Goal: Task Accomplishment & Management: Use online tool/utility

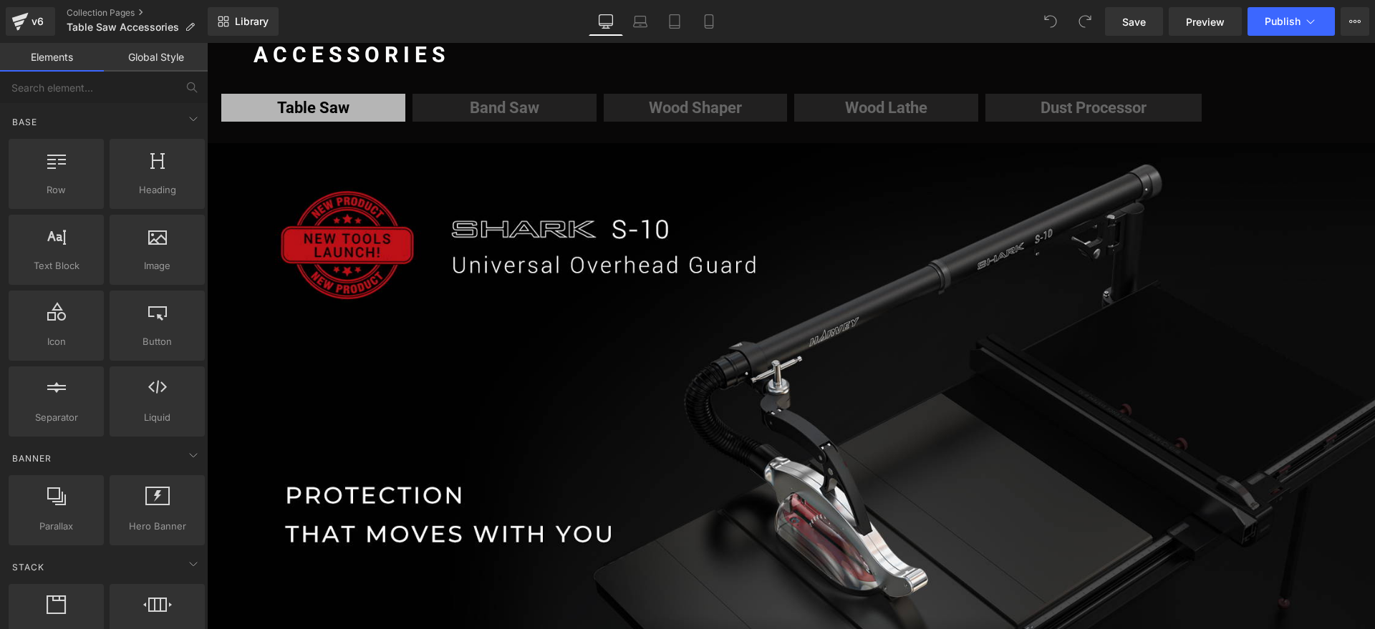
scroll to position [179, 0]
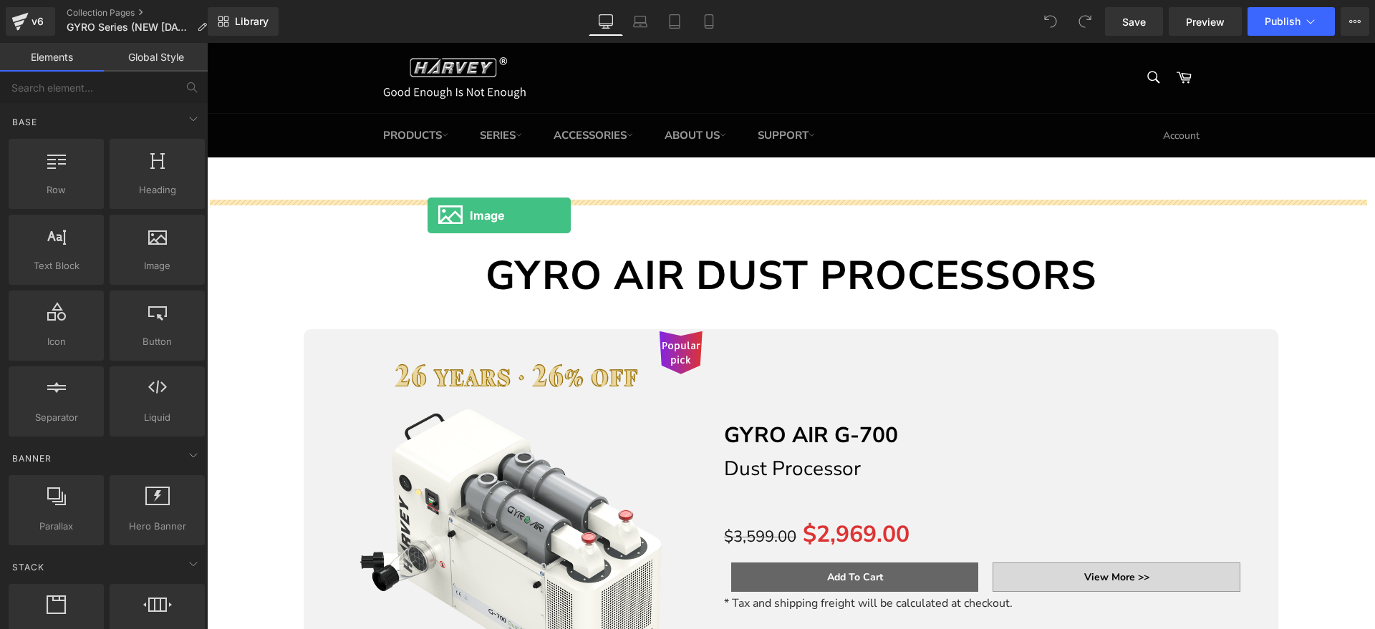
drag, startPoint x: 374, startPoint y: 295, endPoint x: 427, endPoint y: 216, distance: 95.9
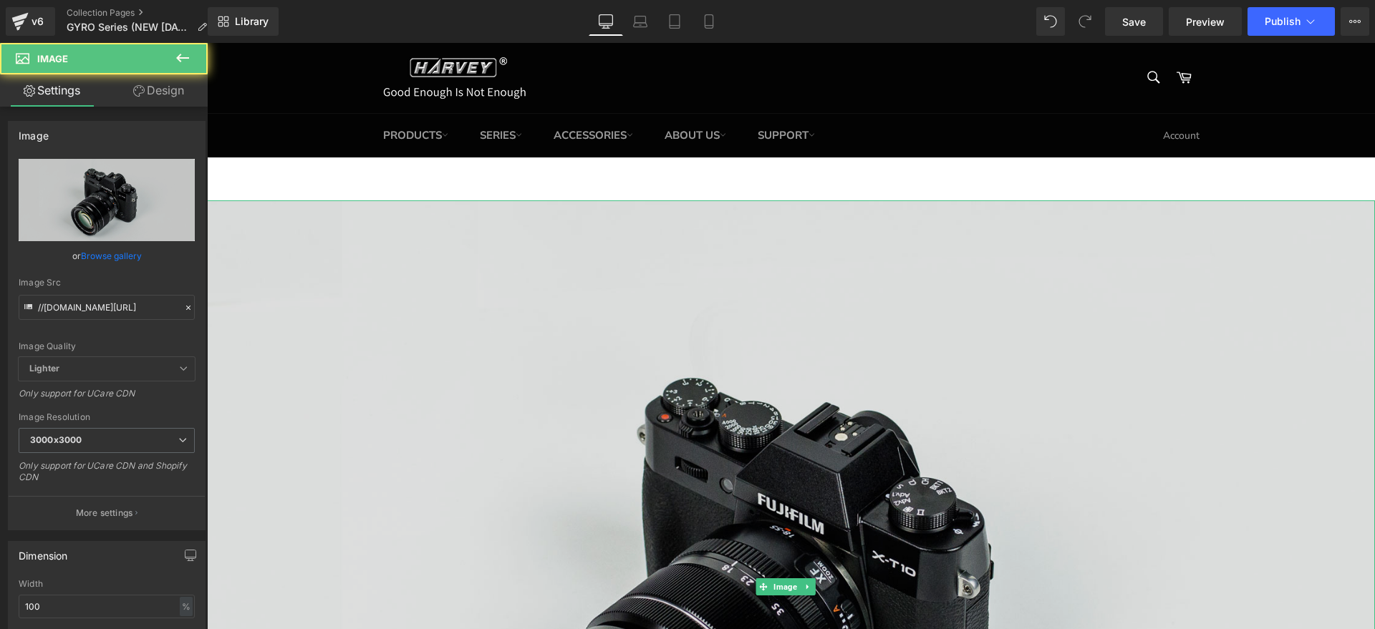
click at [519, 284] on img at bounding box center [791, 587] width 1168 height 774
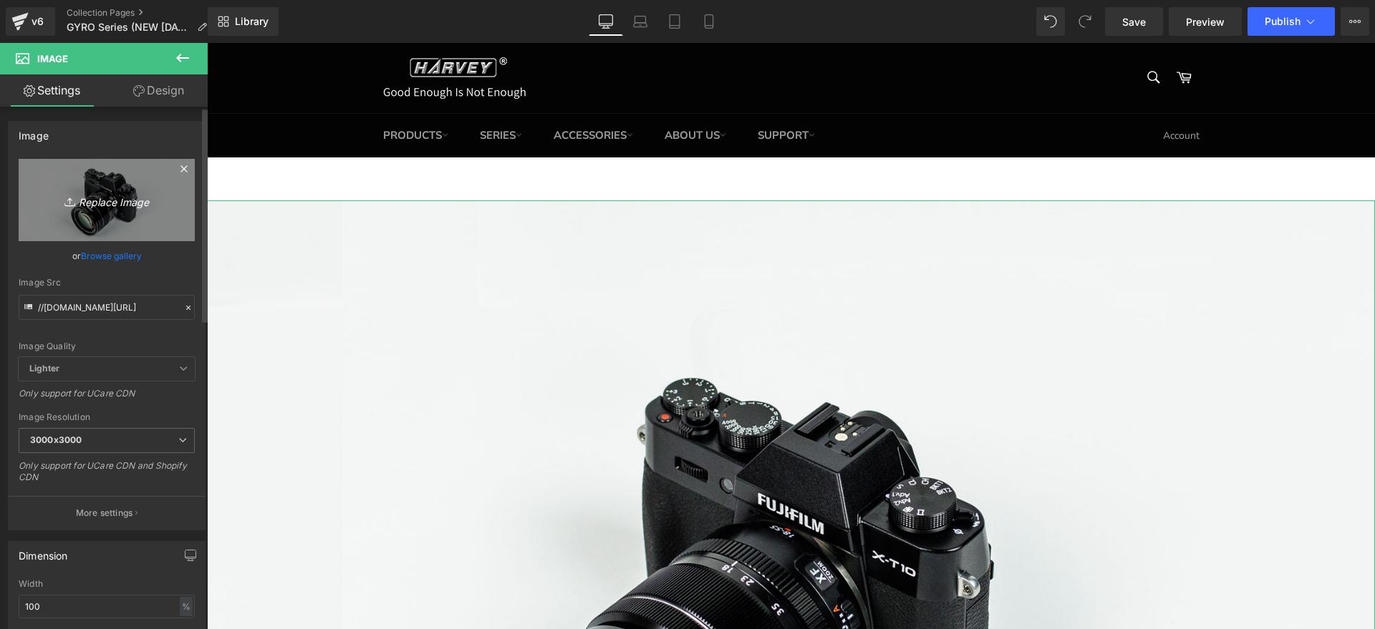
click at [155, 189] on link "Replace Image" at bounding box center [107, 200] width 176 height 82
type input "C:\fakepath\集合页主图26周年.png"
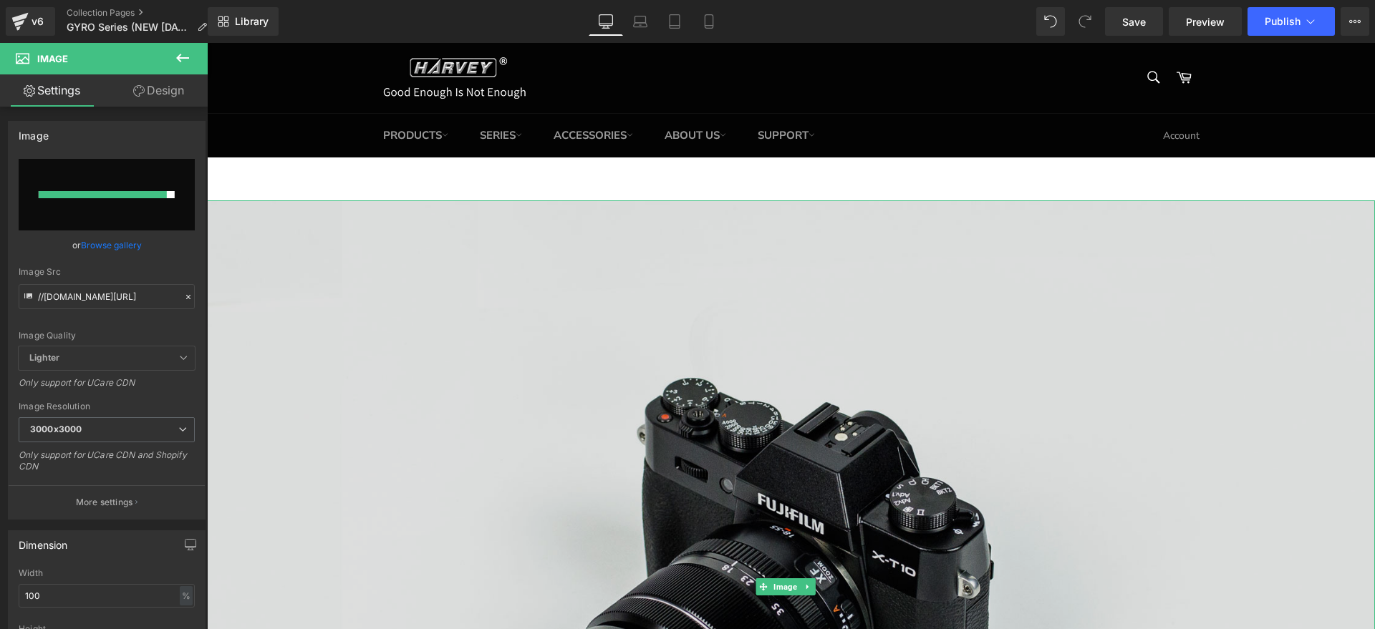
type input "[URL][DOMAIN_NAME]"
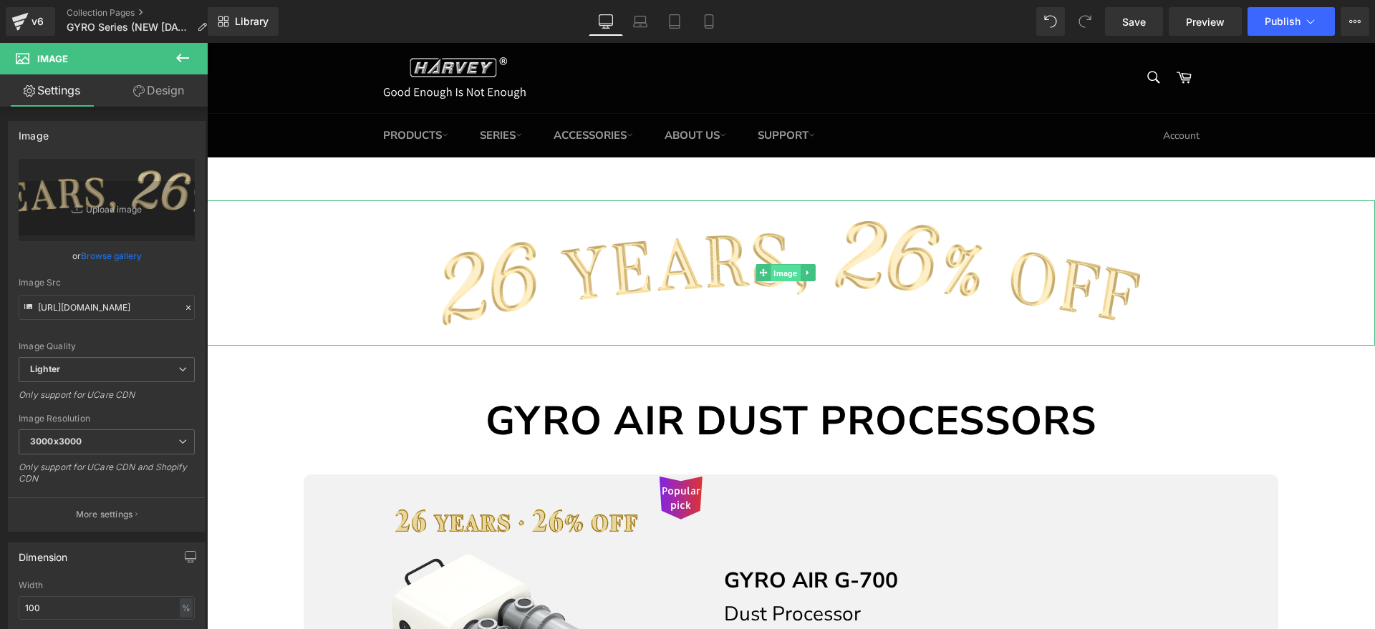
click at [785, 272] on span "Image" at bounding box center [784, 273] width 29 height 17
click at [155, 97] on link "Design" at bounding box center [159, 90] width 104 height 32
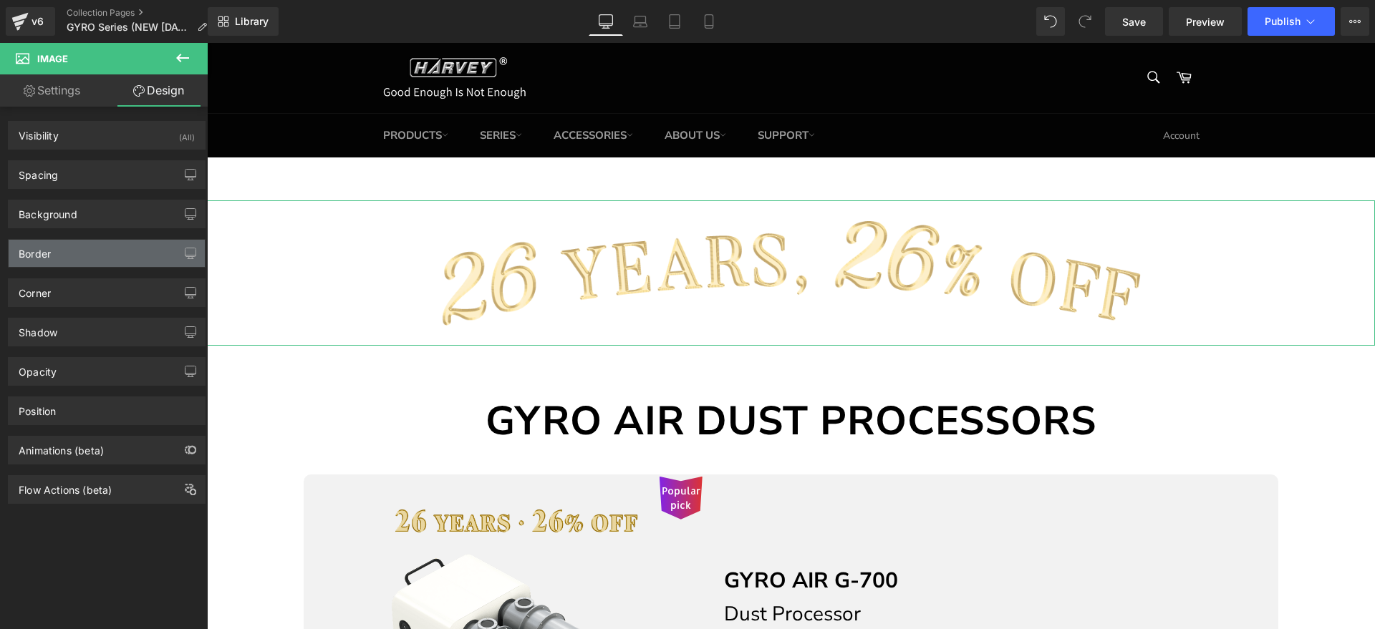
click at [91, 252] on div "Border" at bounding box center [107, 253] width 196 height 27
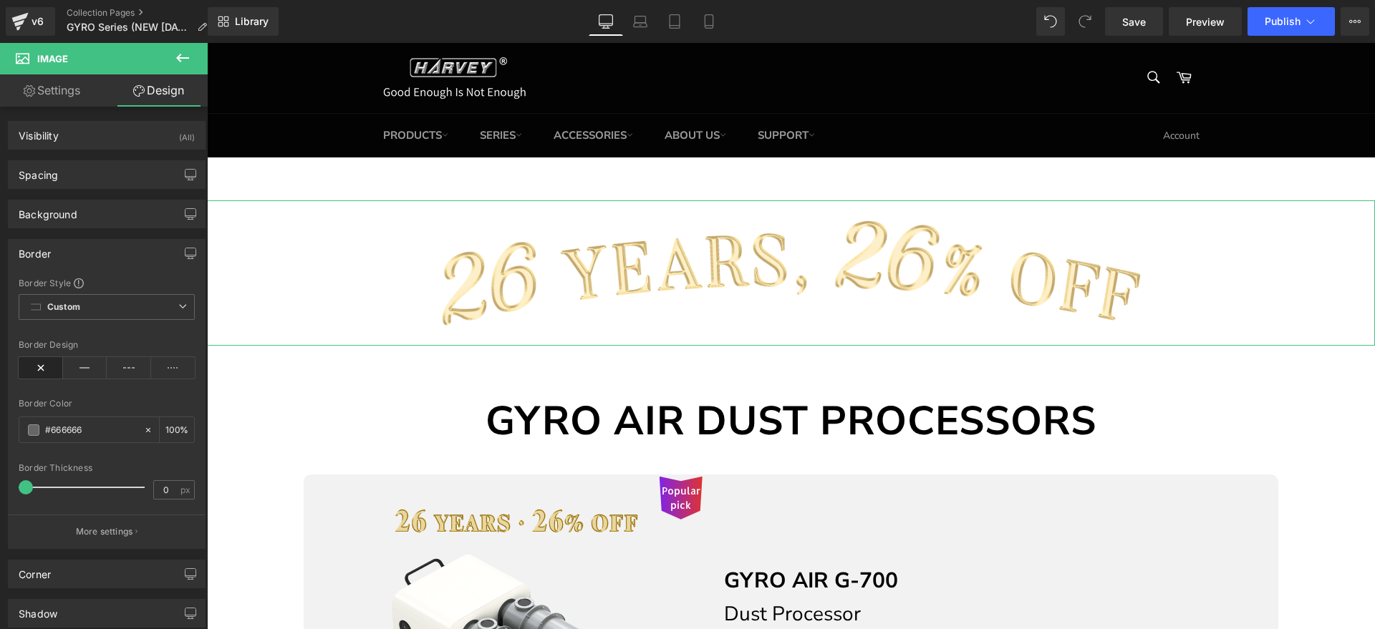
click at [73, 251] on div "Border" at bounding box center [107, 253] width 196 height 27
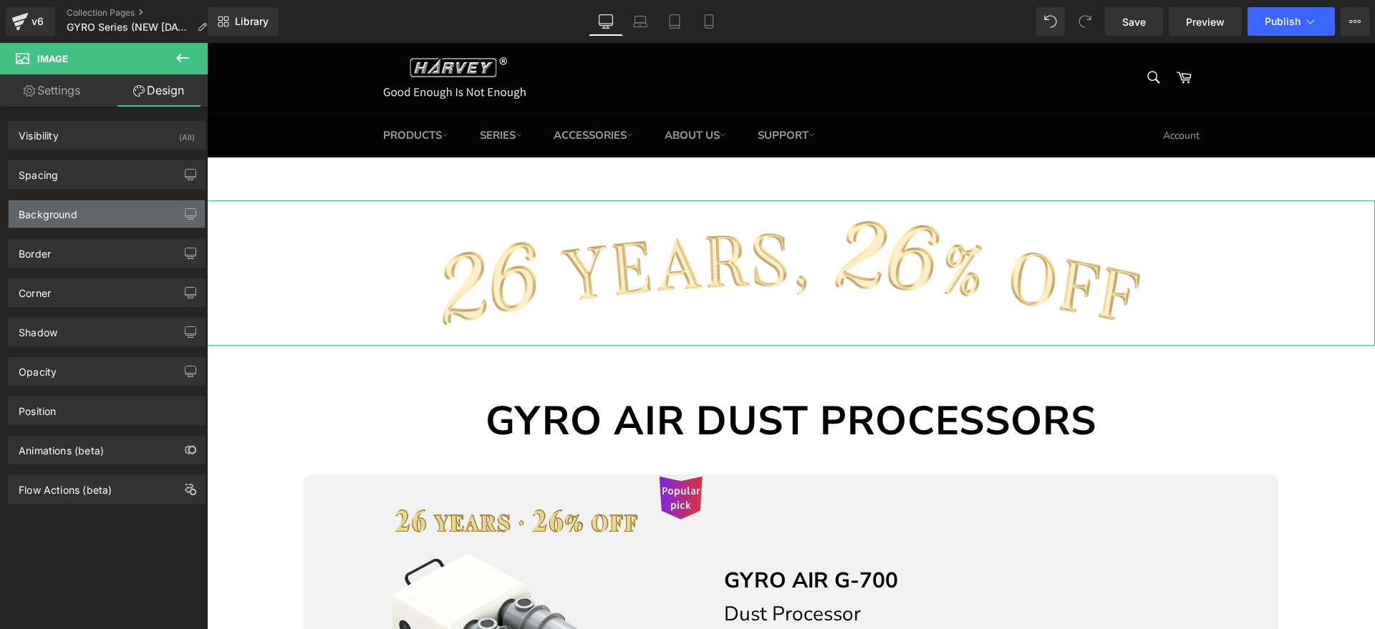
click at [95, 218] on div "Background" at bounding box center [107, 213] width 196 height 27
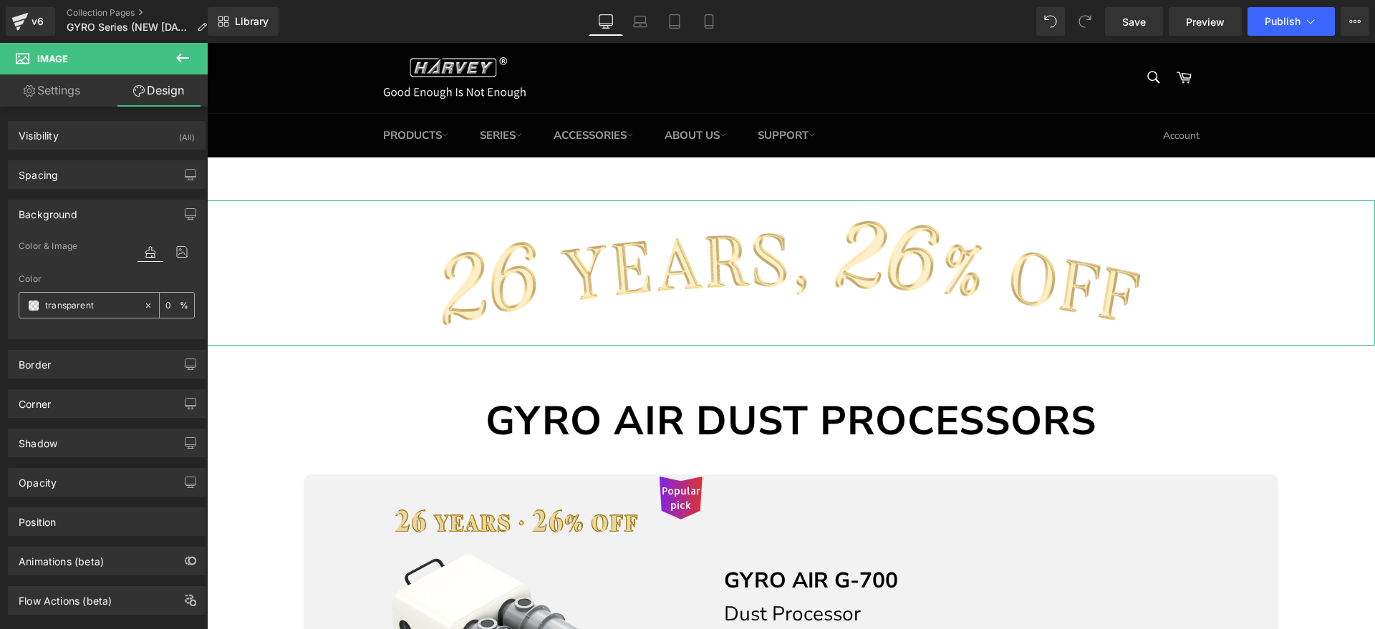
click at [33, 305] on span at bounding box center [33, 305] width 11 height 11
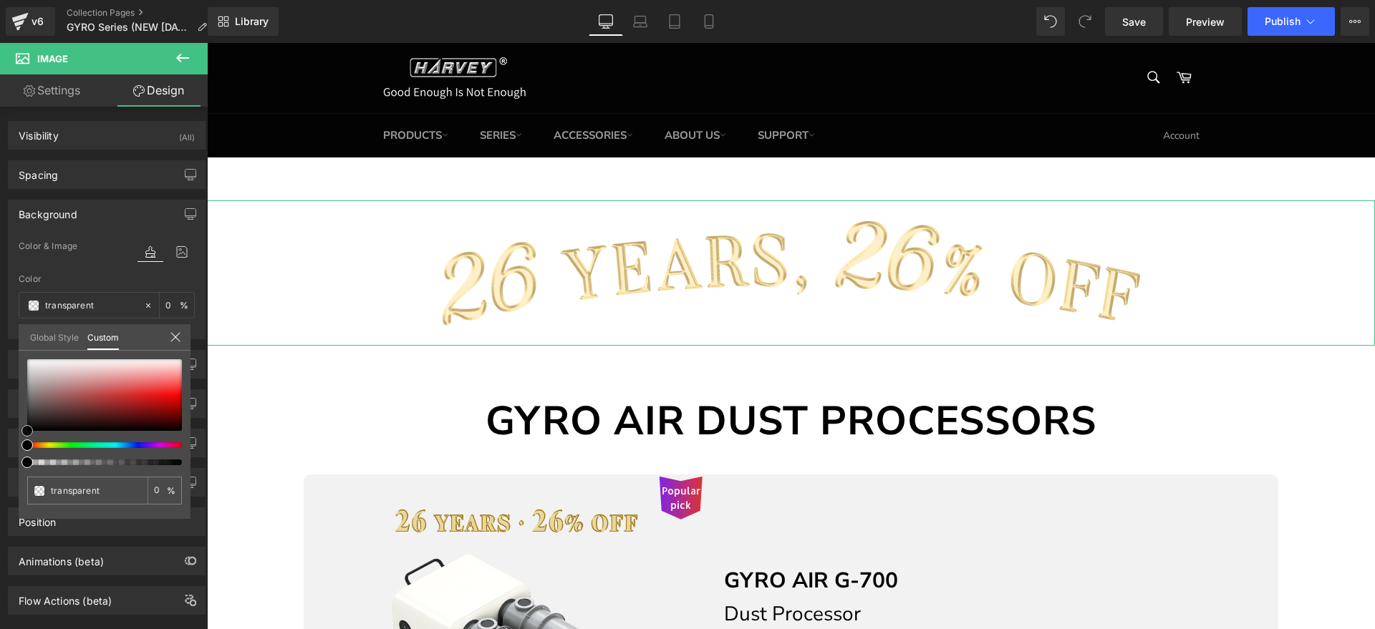
click at [30, 420] on div at bounding box center [104, 395] width 155 height 72
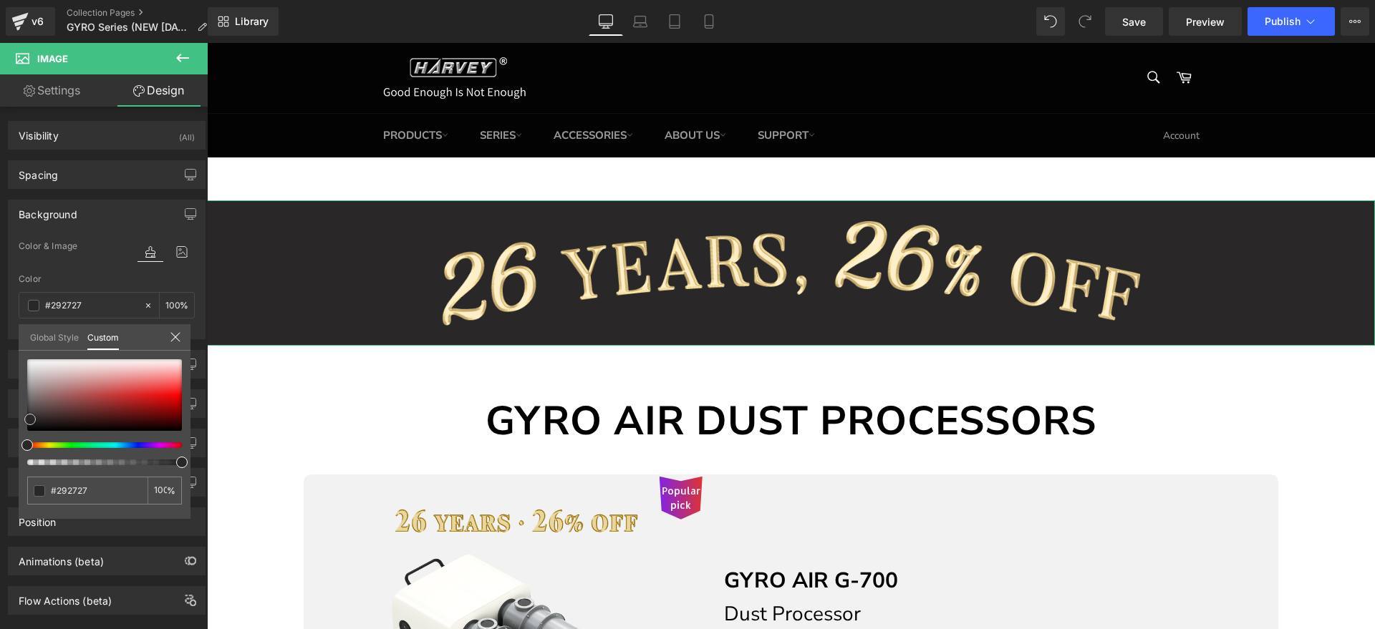
type input "#292727"
type input "100"
type input "#292727"
type input "100"
type input "#2a2727"
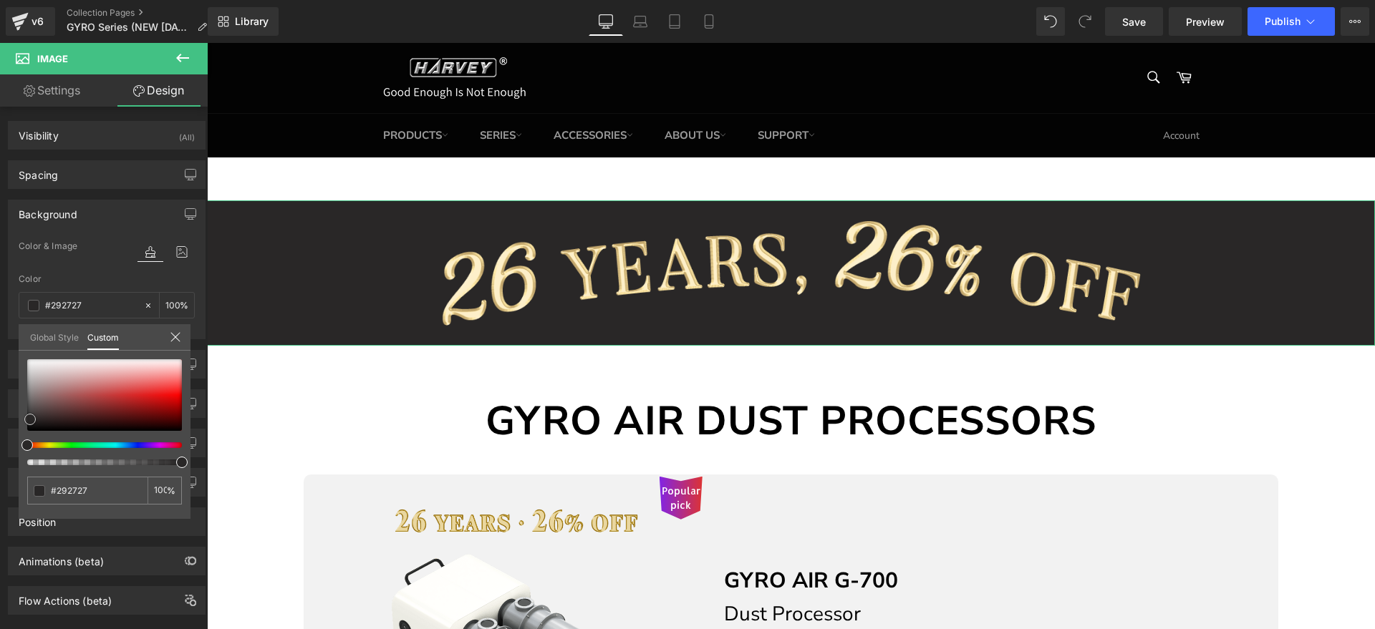
type input "#2a2727"
type input "#252222"
type input "#242222"
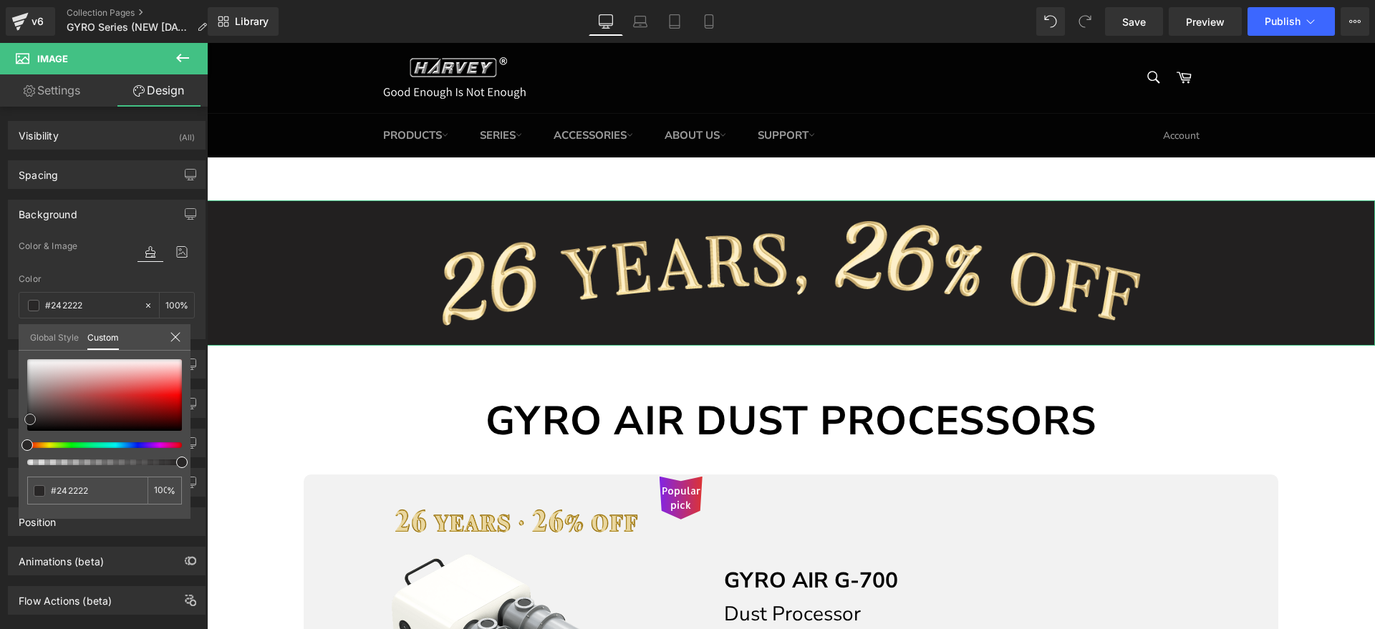
type input "#222020"
type input "#1f1d1d"
type input "#1c1b1b"
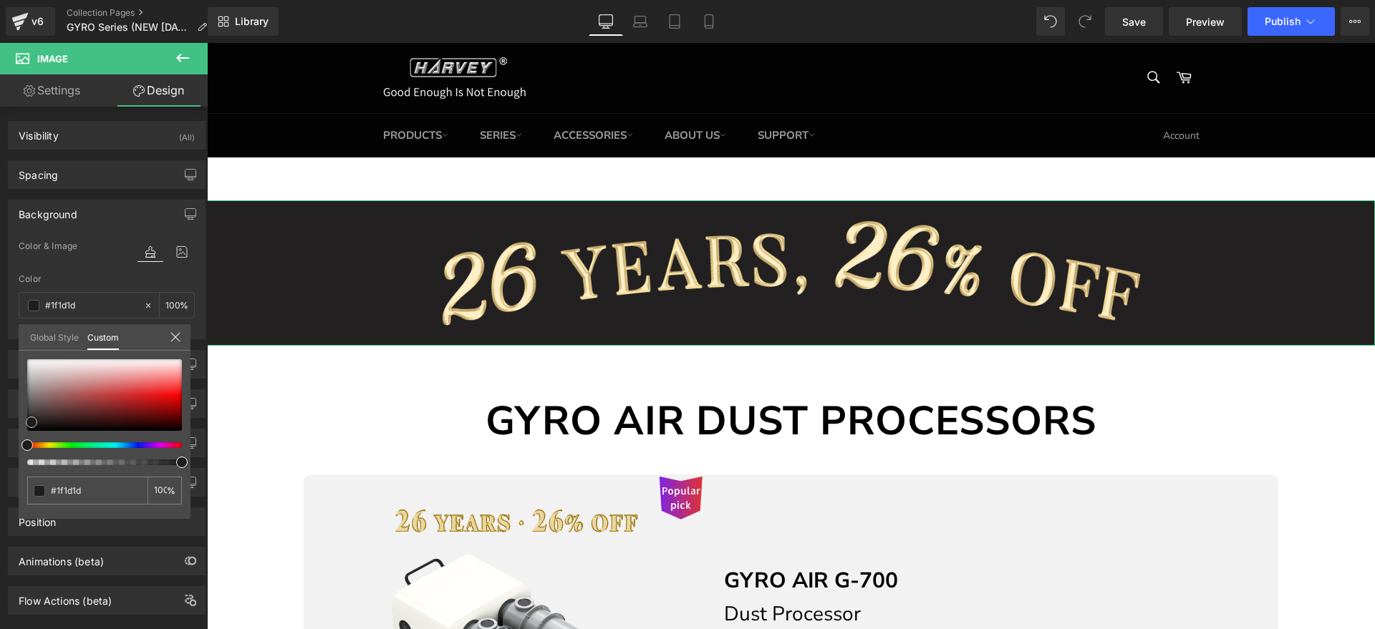
type input "#1c1b1b"
type input "#1a1818"
type input "#151313"
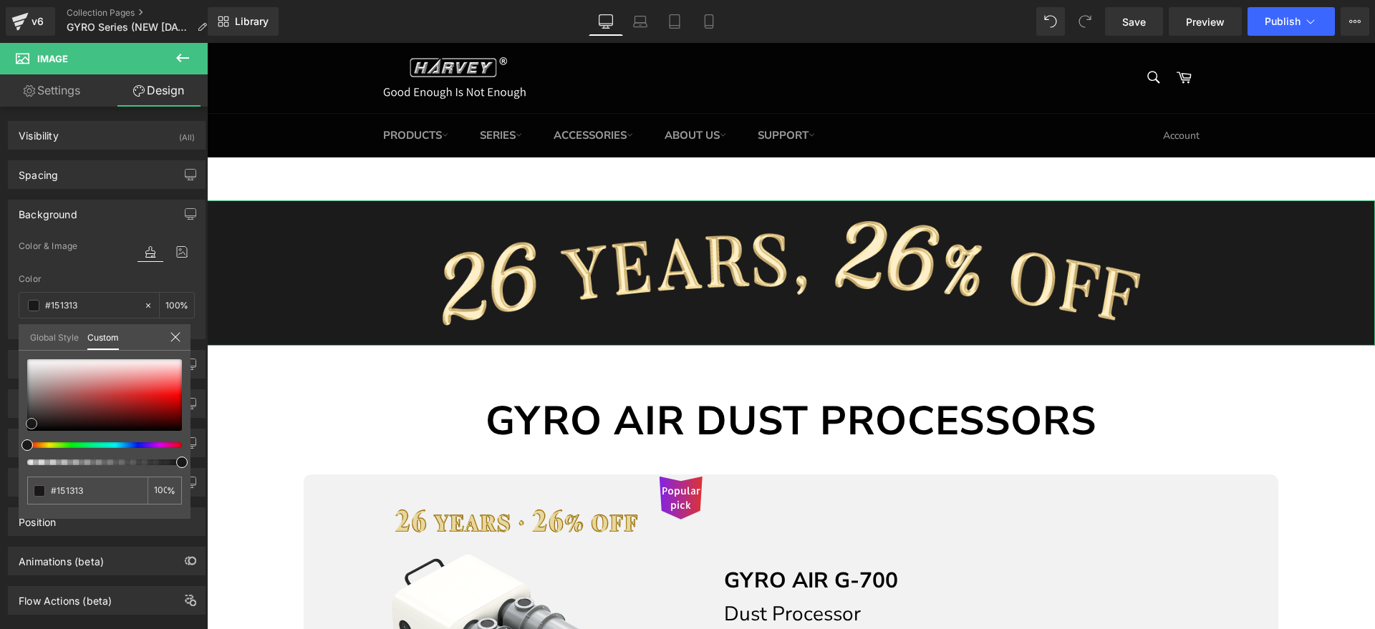
type input "#100e0e"
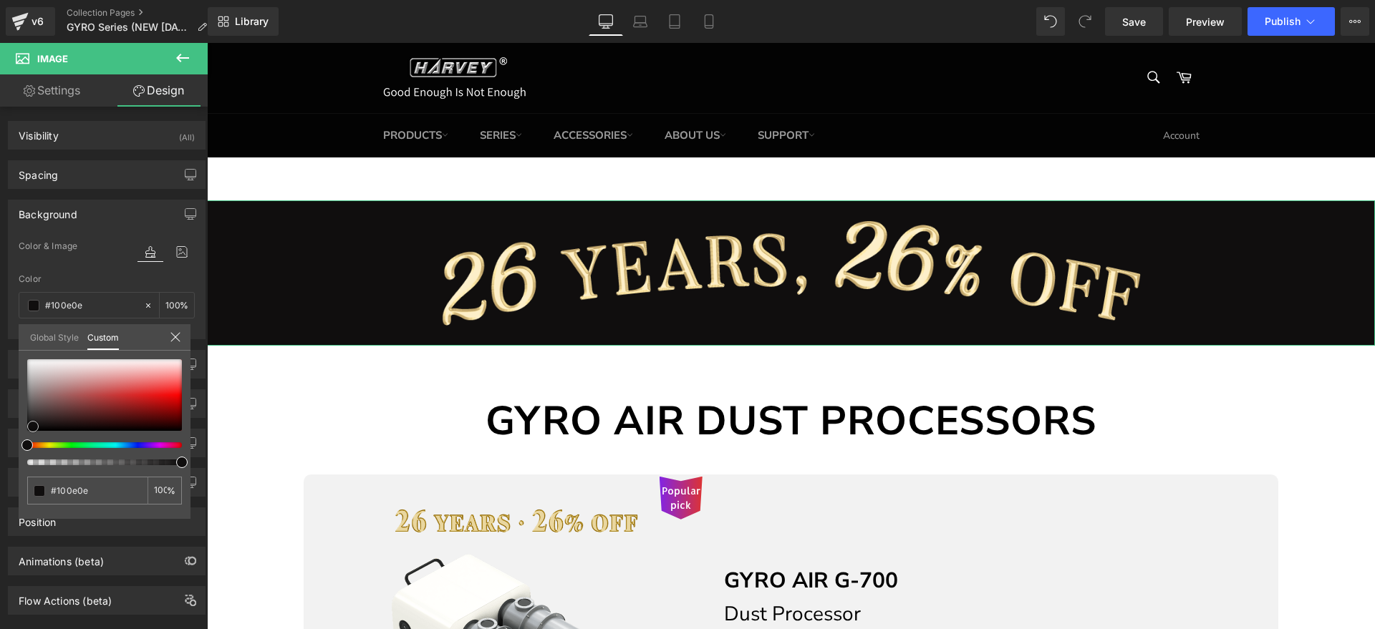
type input "#0f0e0e"
type input "#0d0c0c"
type input "#0a0909"
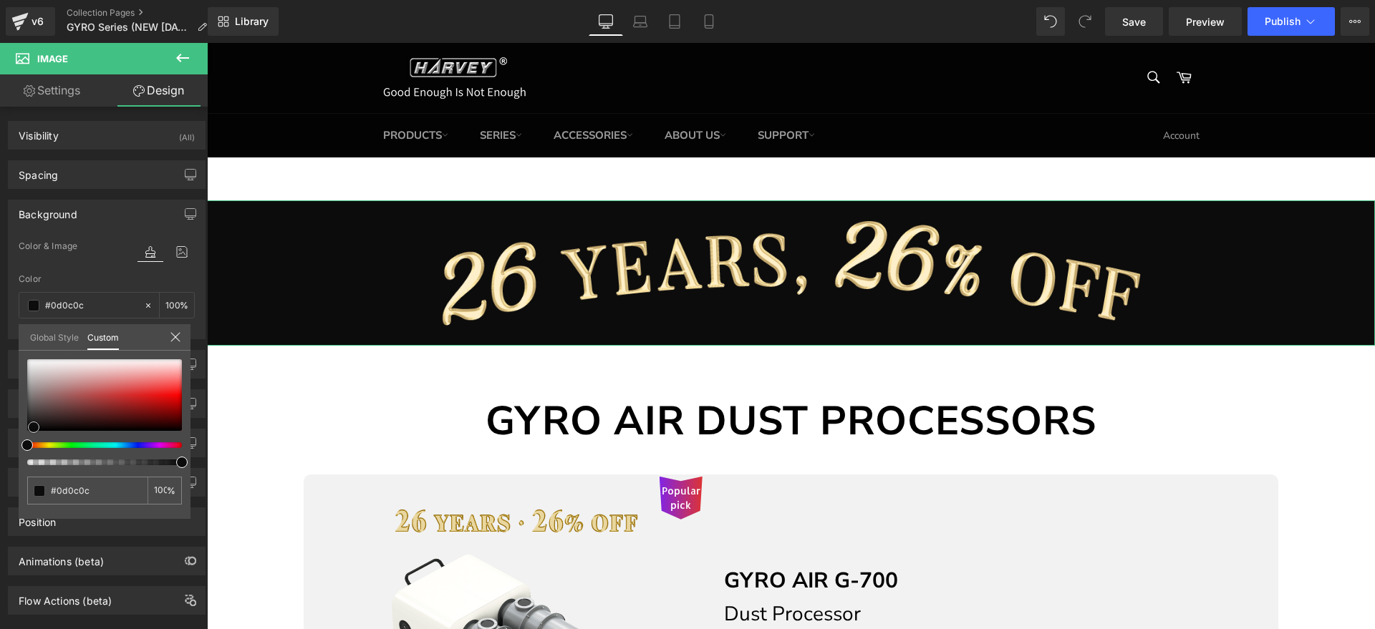
type input "#0a0909"
type input "#020202"
type input "#000000"
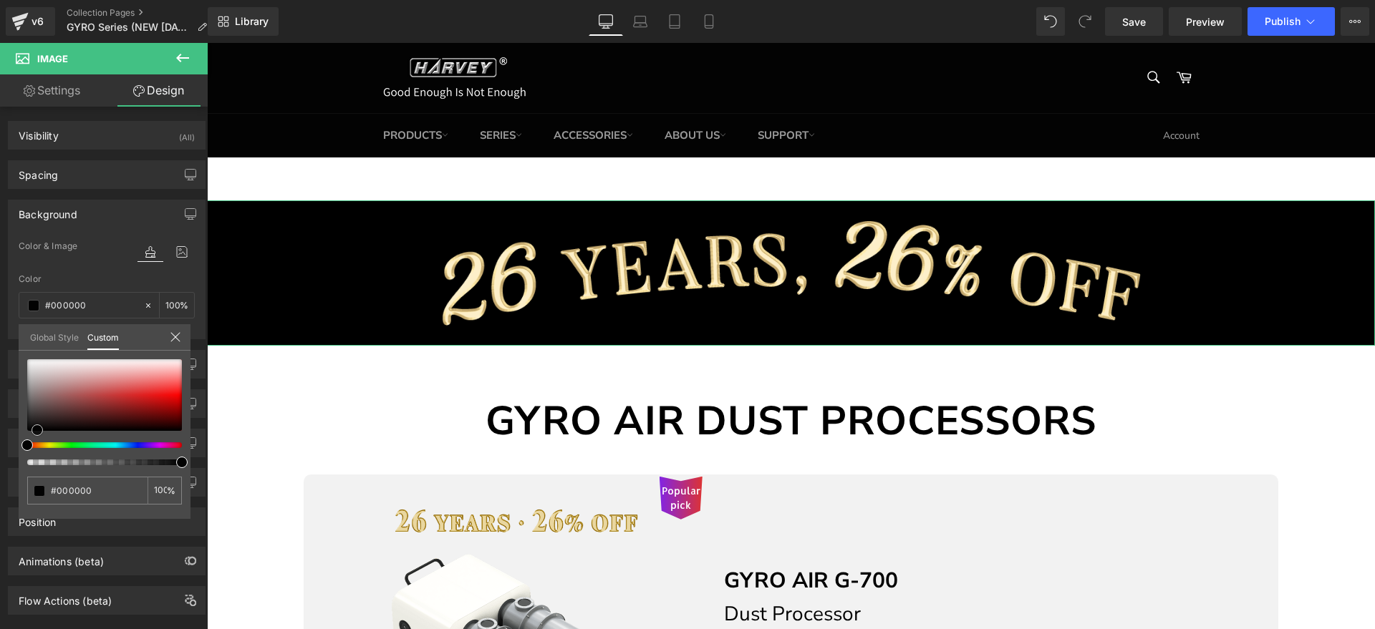
type input "#050404"
type input "#0a0909"
type input "#0d0c0c"
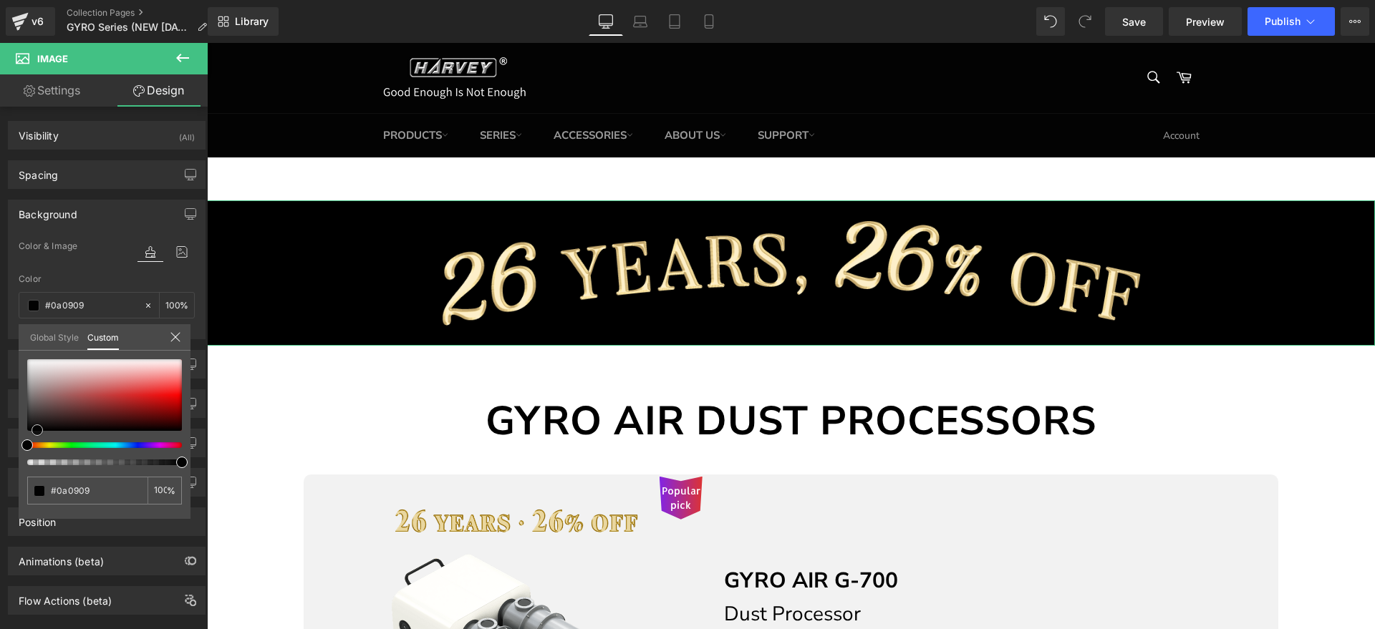
type input "#0d0c0c"
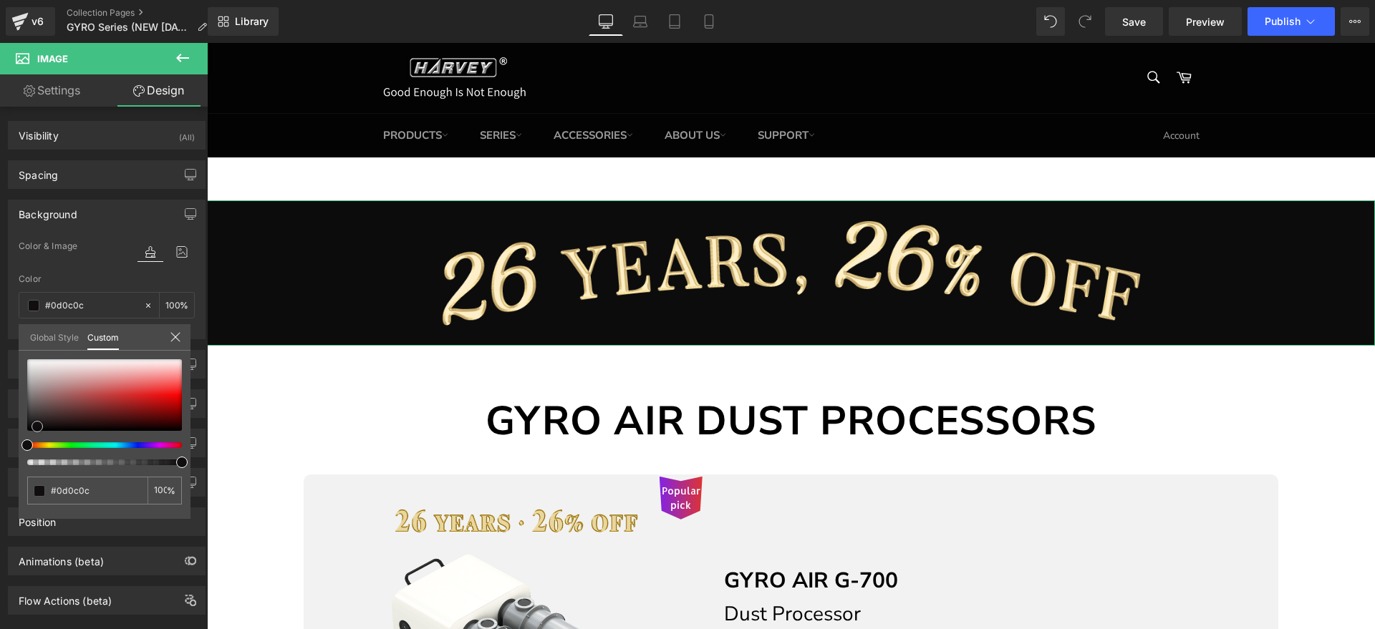
type input "#100e0e"
type input "#131010"
type input "#181515"
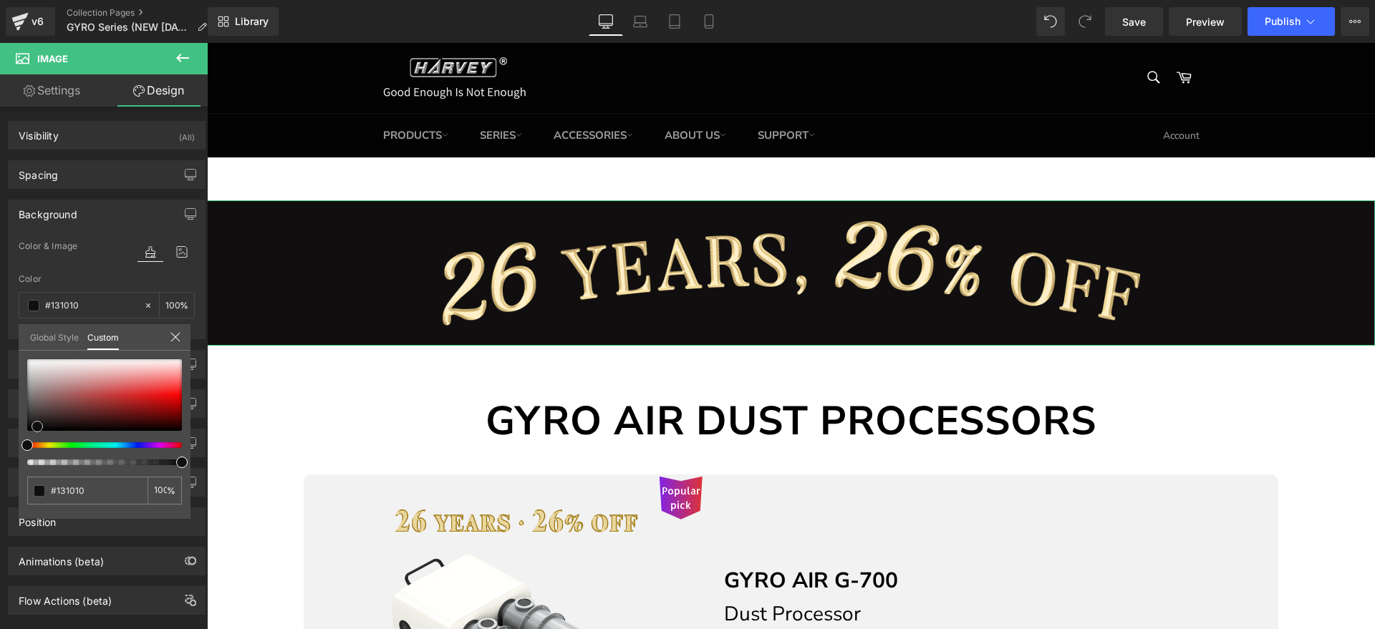
type input "#181515"
type input "#1f1d1d"
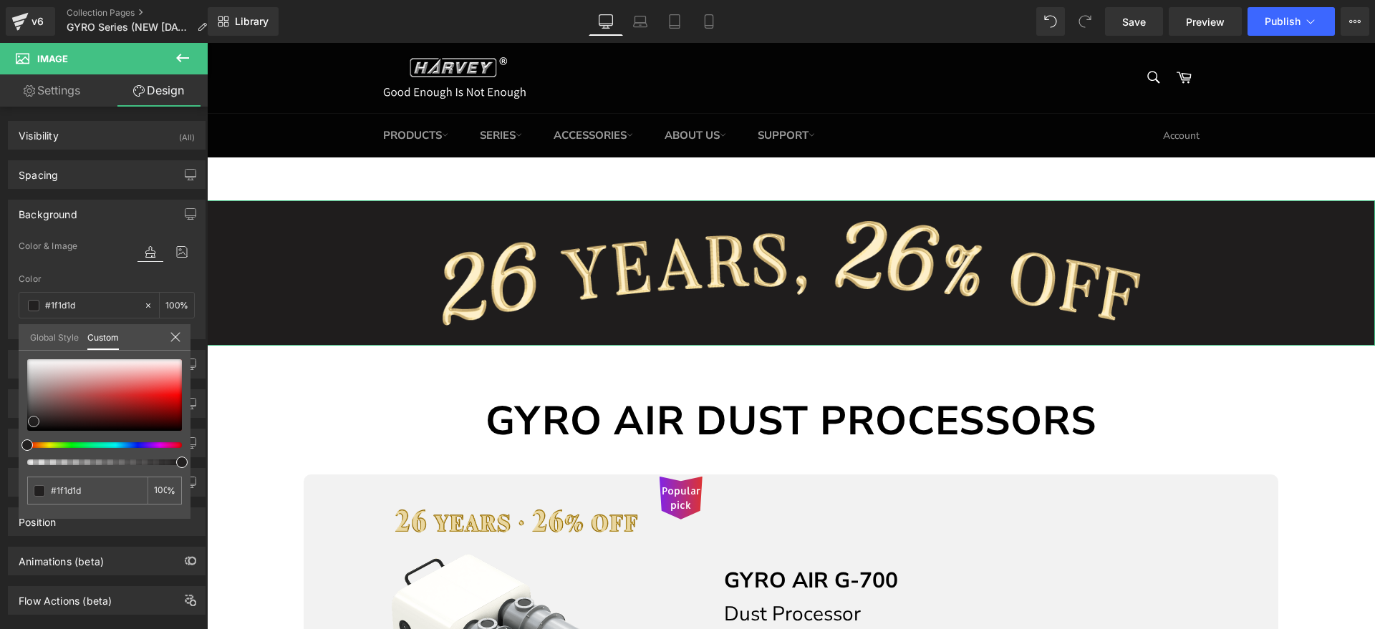
type input "#222020"
type input "#252121"
type input "#242222"
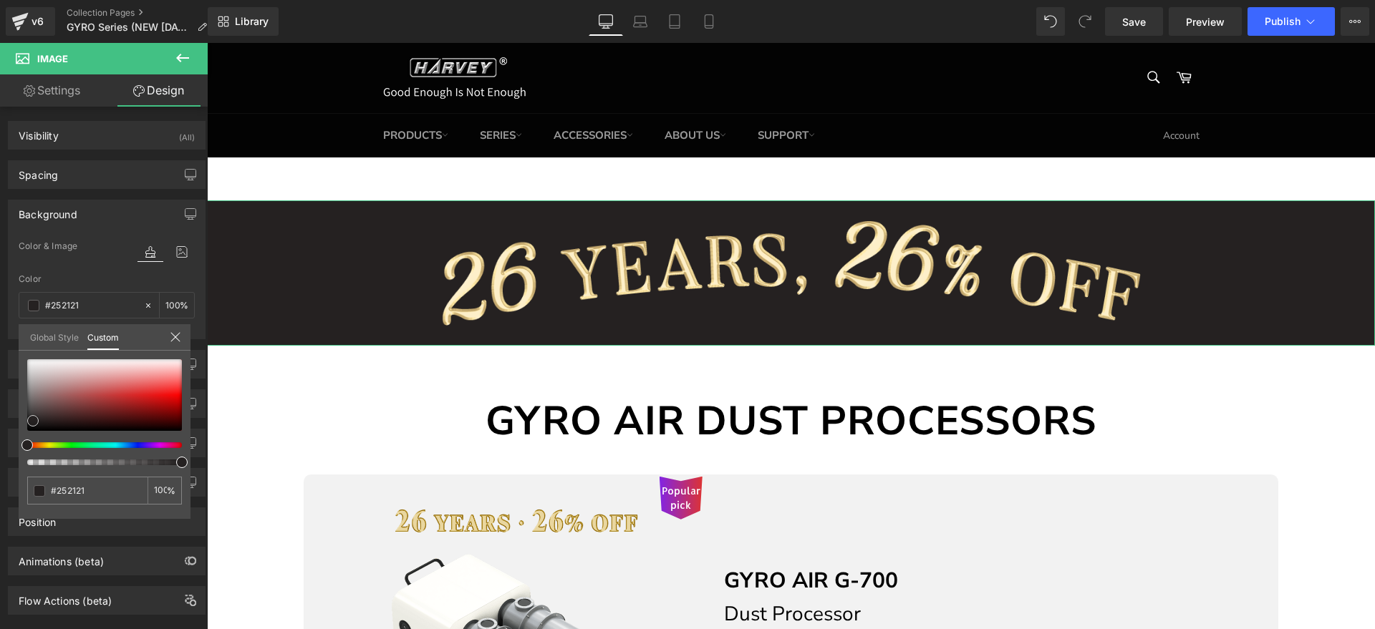
type input "#242222"
type input "#222020"
type input "#1f1d1d"
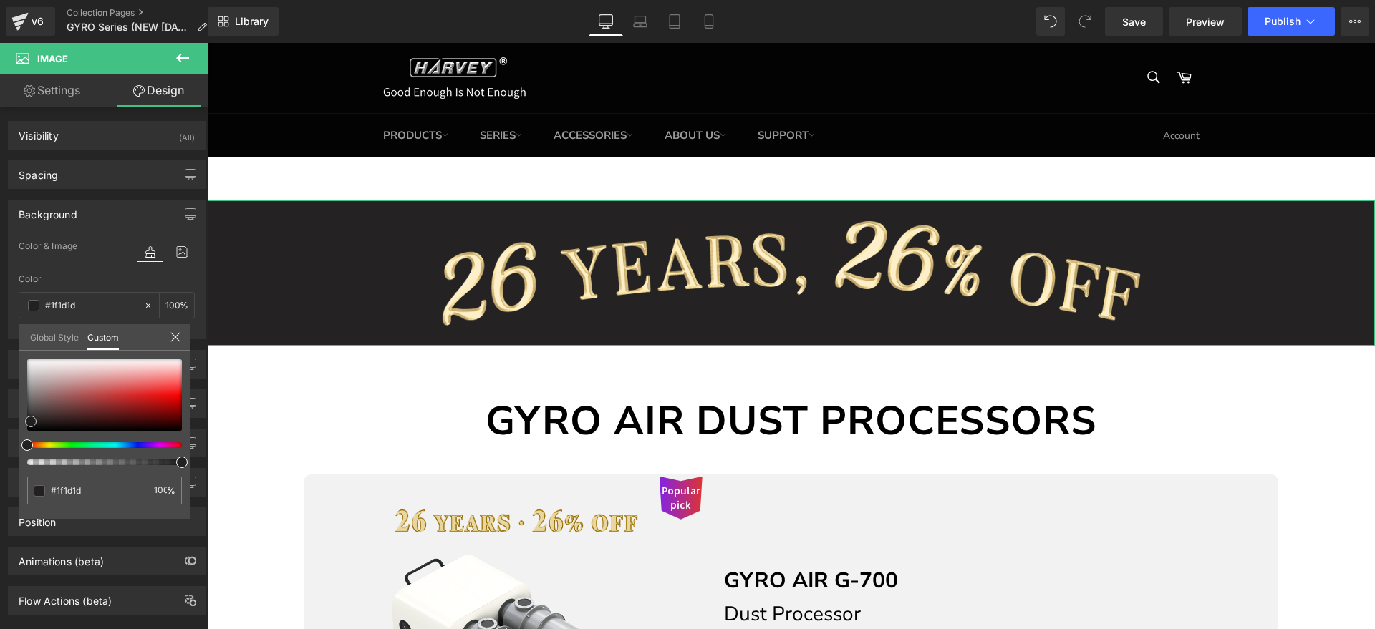
type input "#1c1b1b"
type input "#1a1818"
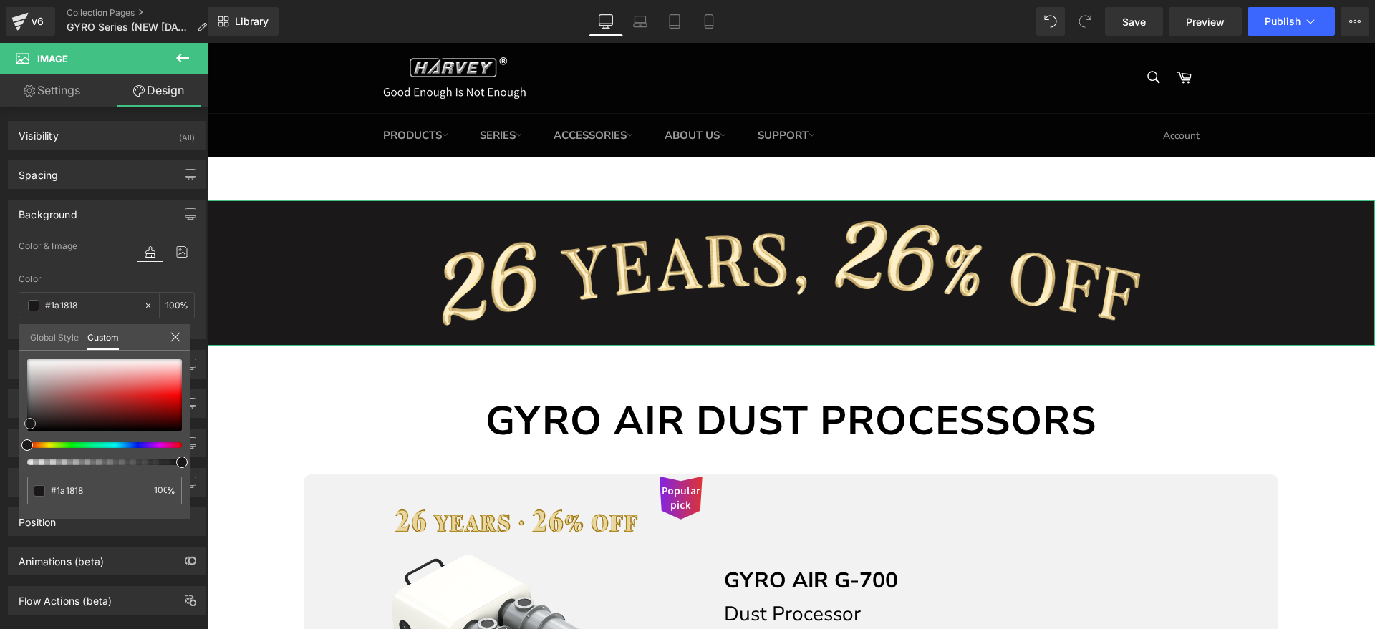
type input "#171616"
click at [29, 424] on span at bounding box center [29, 424] width 11 height 11
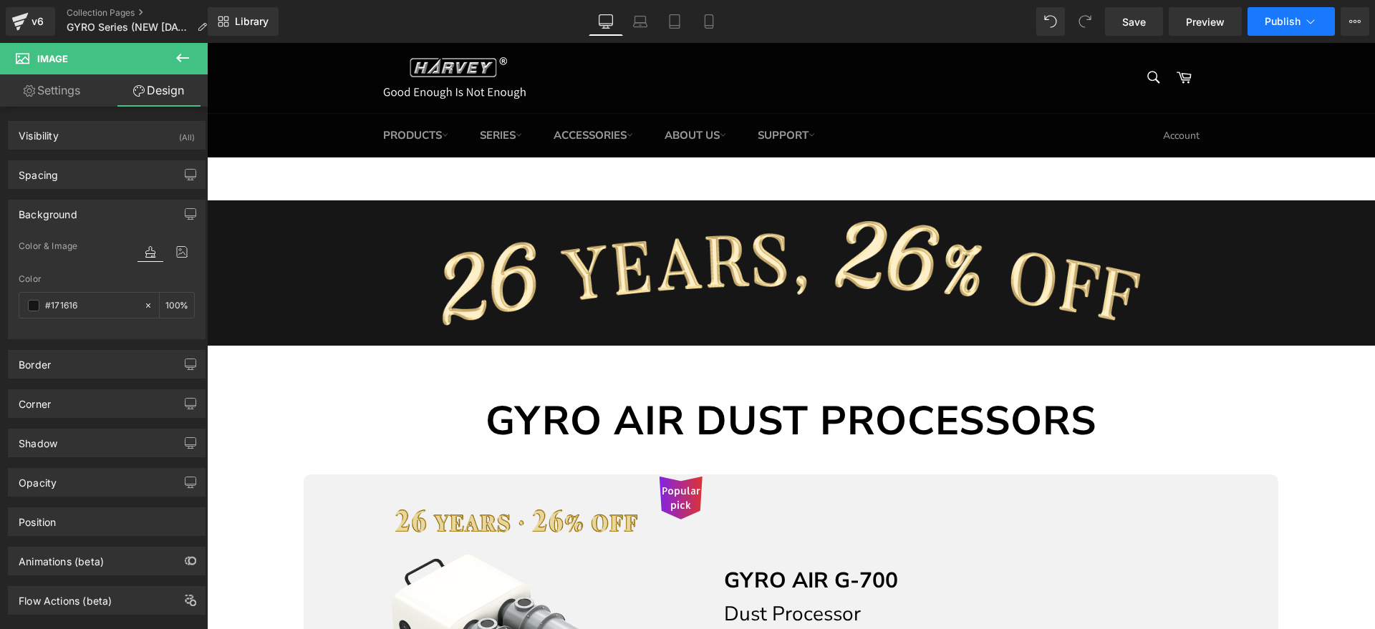
click at [1284, 25] on span "Publish" at bounding box center [1282, 21] width 36 height 11
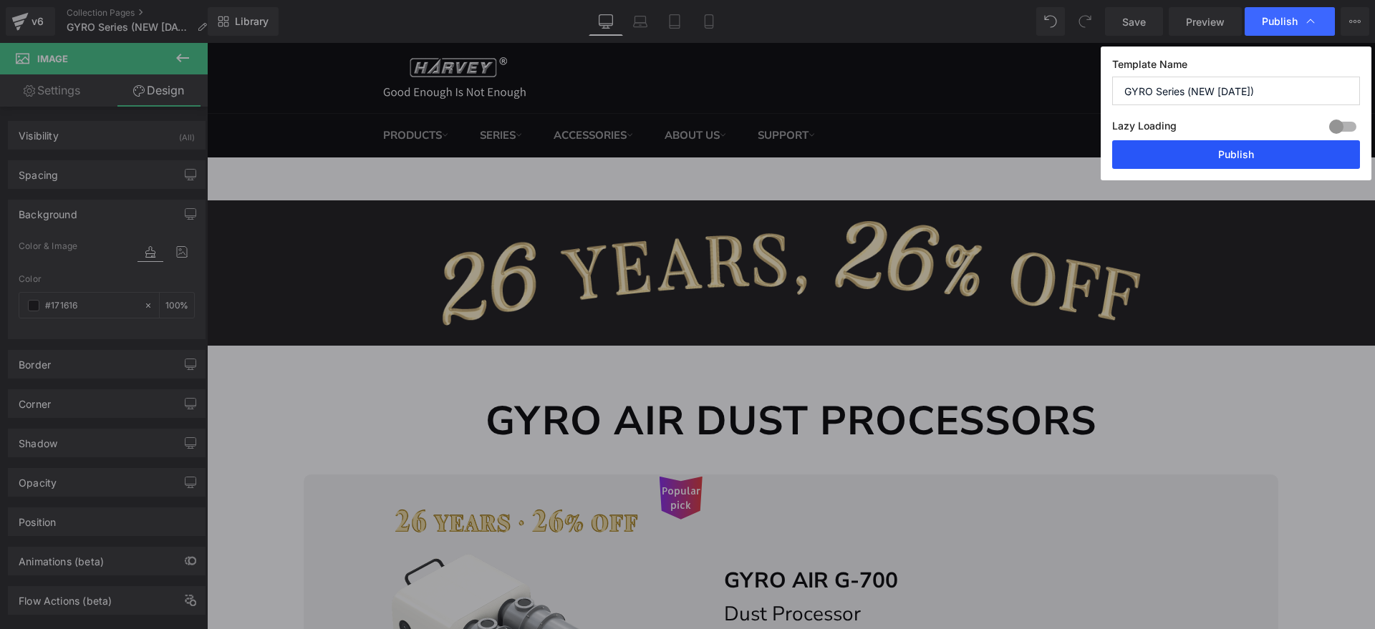
click at [1254, 150] on button "Publish" at bounding box center [1236, 154] width 248 height 29
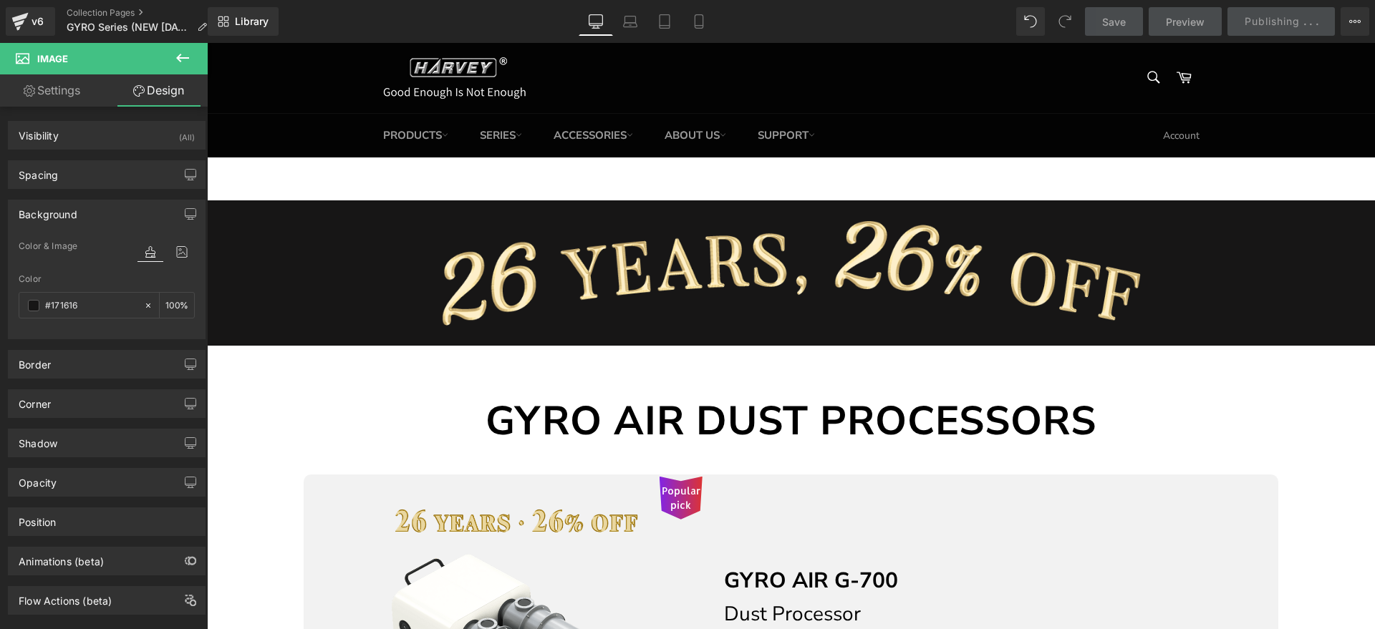
click at [810, 276] on icon at bounding box center [807, 272] width 8 height 9
click at [787, 274] on icon at bounding box center [785, 272] width 8 height 9
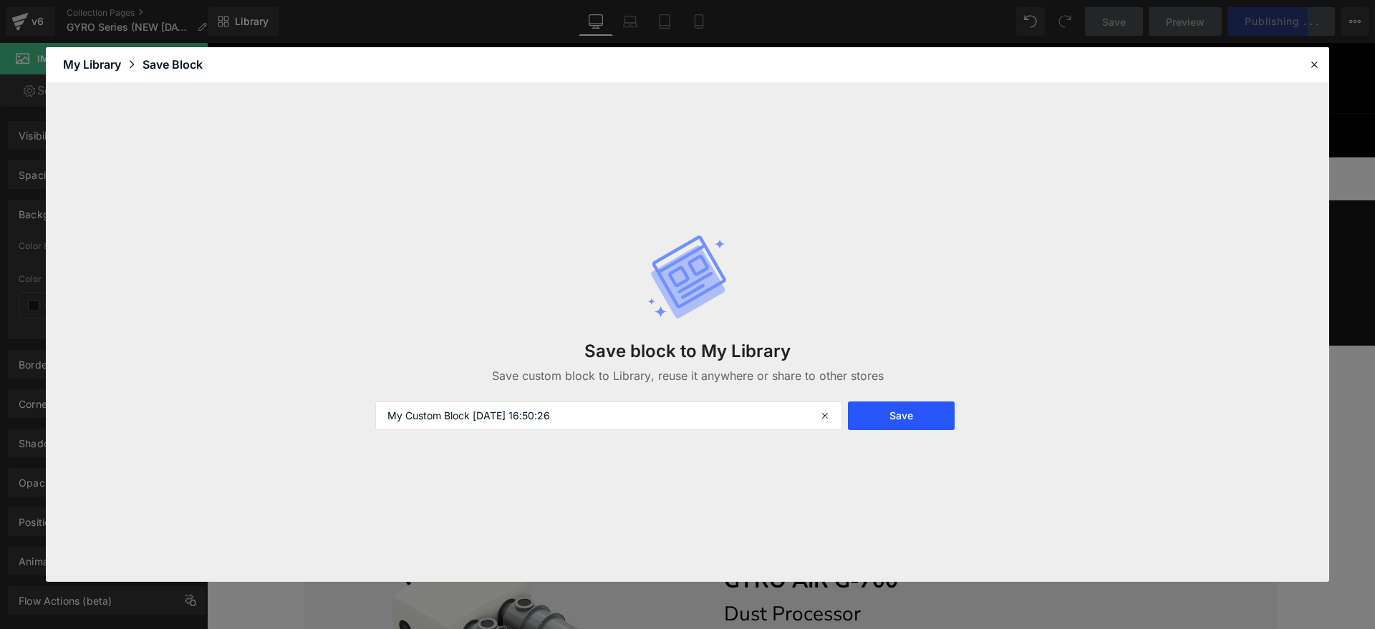
click at [921, 412] on button "Save" at bounding box center [901, 416] width 107 height 29
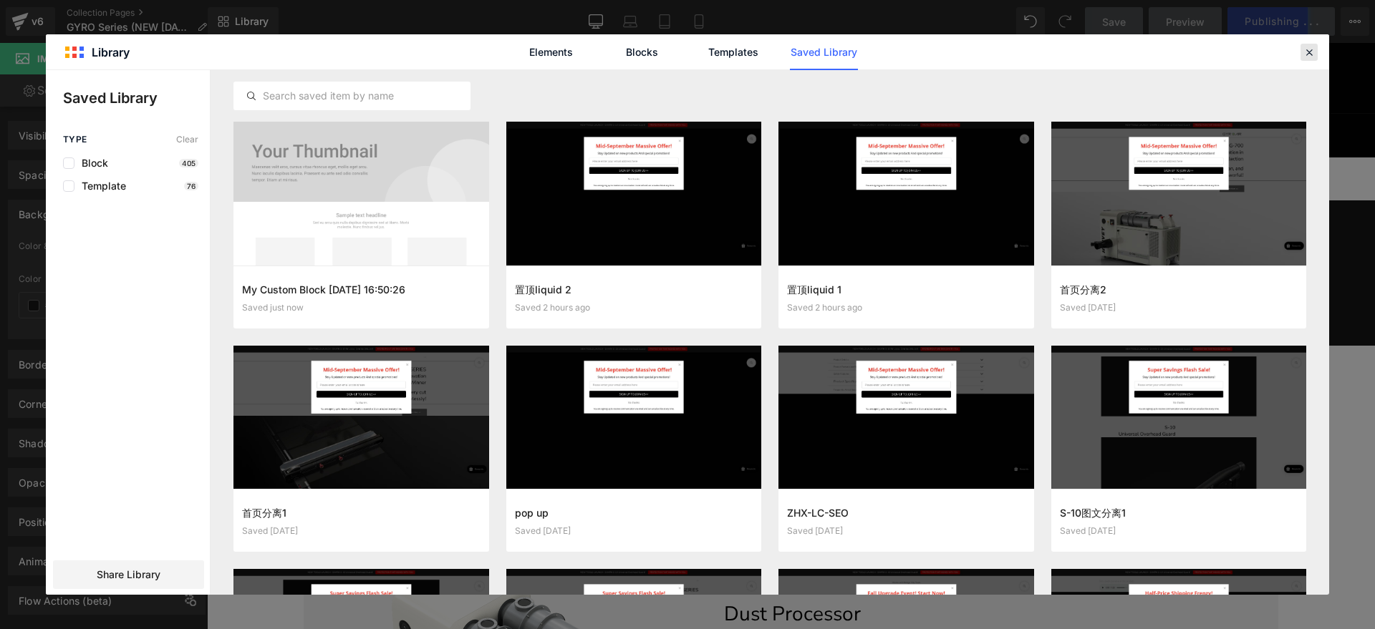
drag, startPoint x: 1312, startPoint y: 53, endPoint x: 919, endPoint y: 49, distance: 392.4
click at [1312, 53] on icon at bounding box center [1308, 52] width 13 height 13
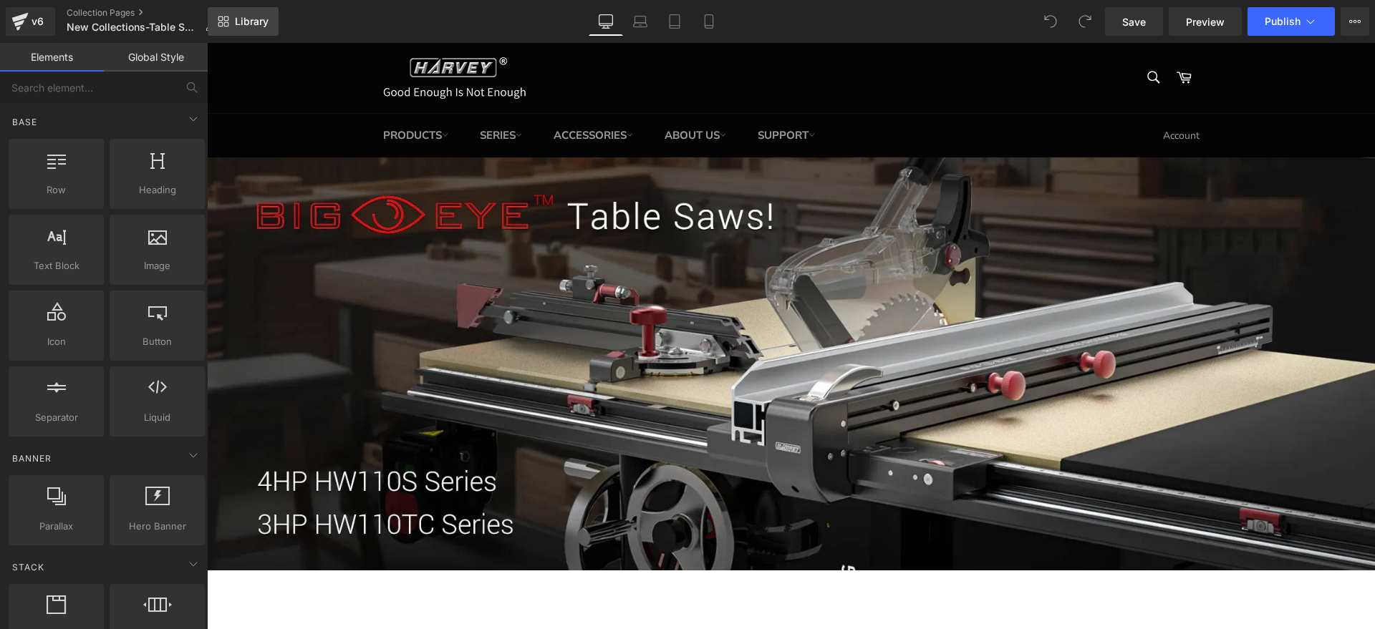
click at [238, 19] on span "Library" at bounding box center [252, 21] width 34 height 13
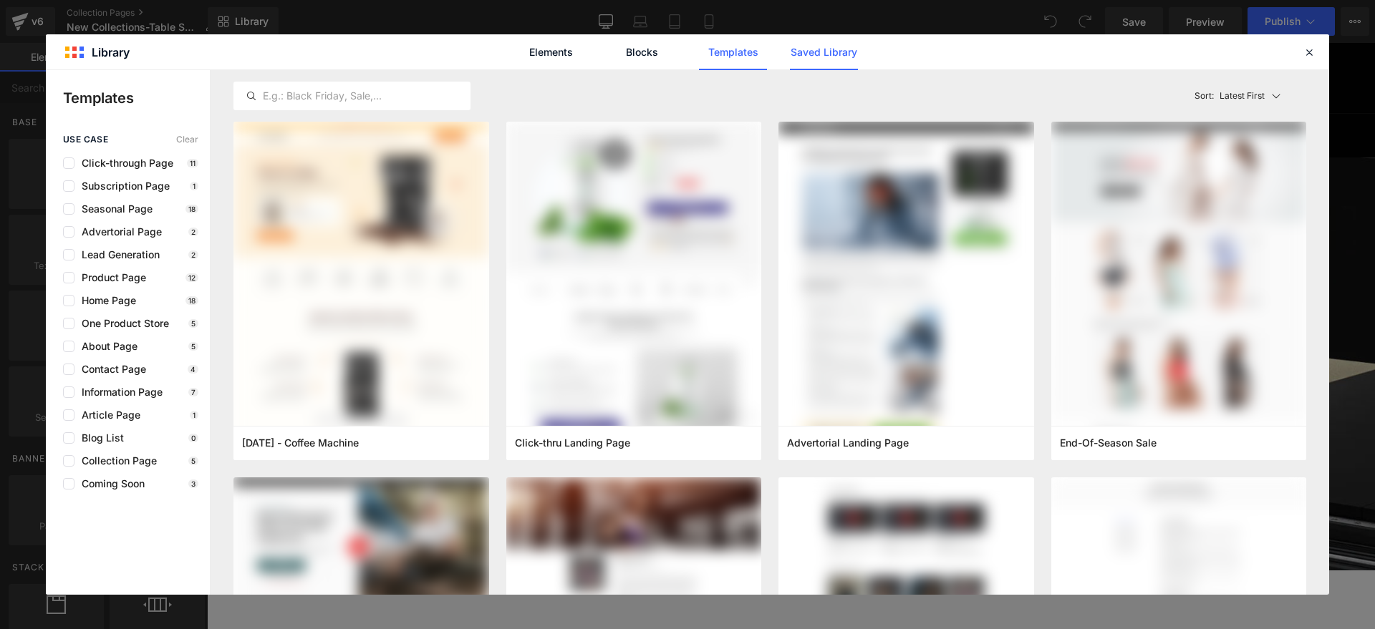
click at [839, 54] on link "Saved Library" at bounding box center [824, 52] width 68 height 36
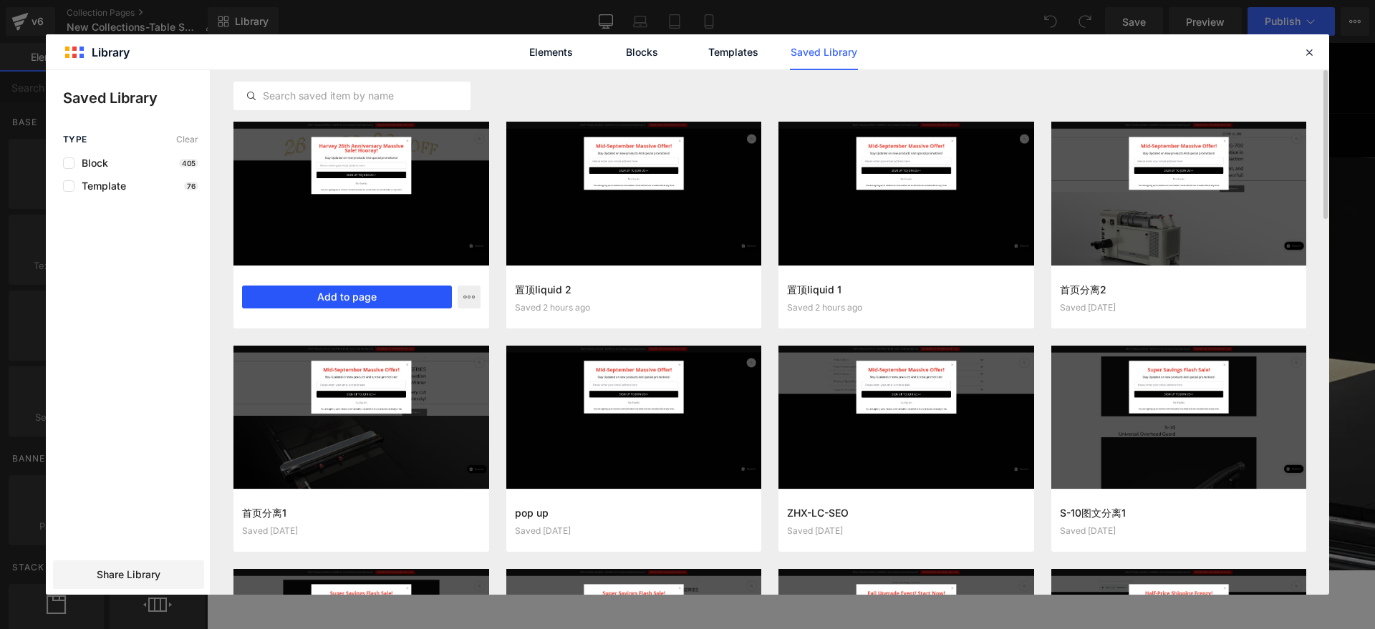
click at [384, 304] on button "Add to page" at bounding box center [347, 297] width 210 height 23
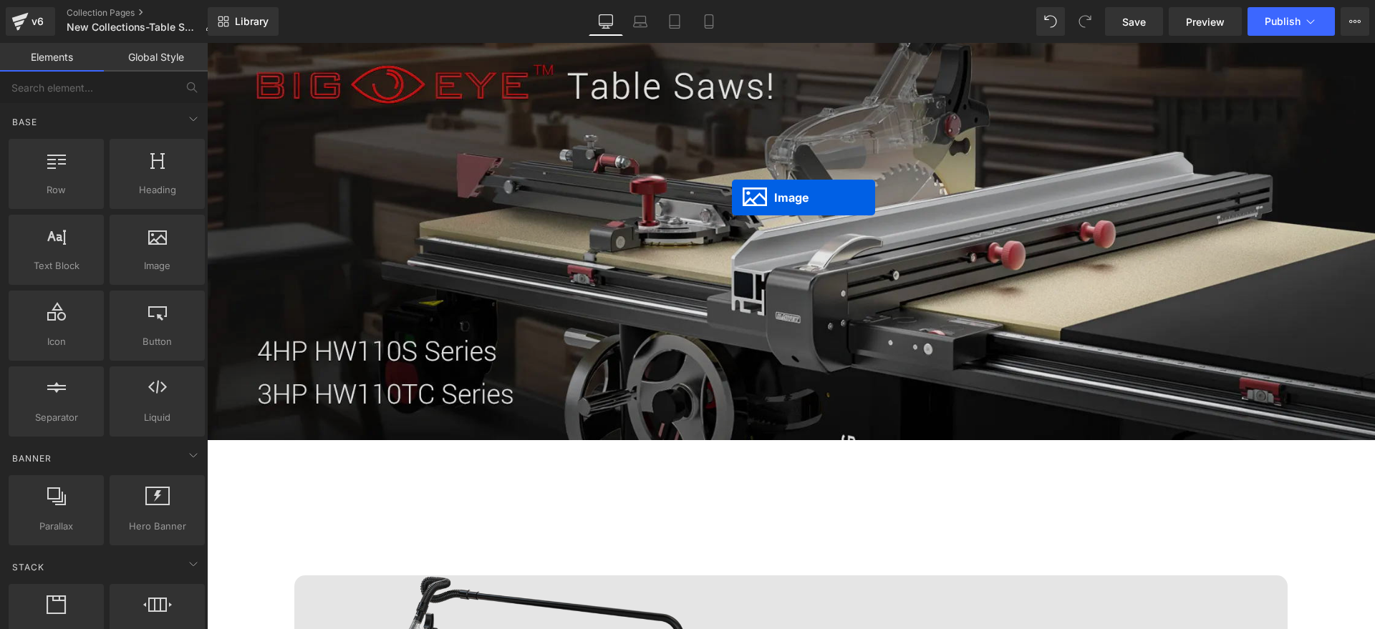
scroll to position [179, 0]
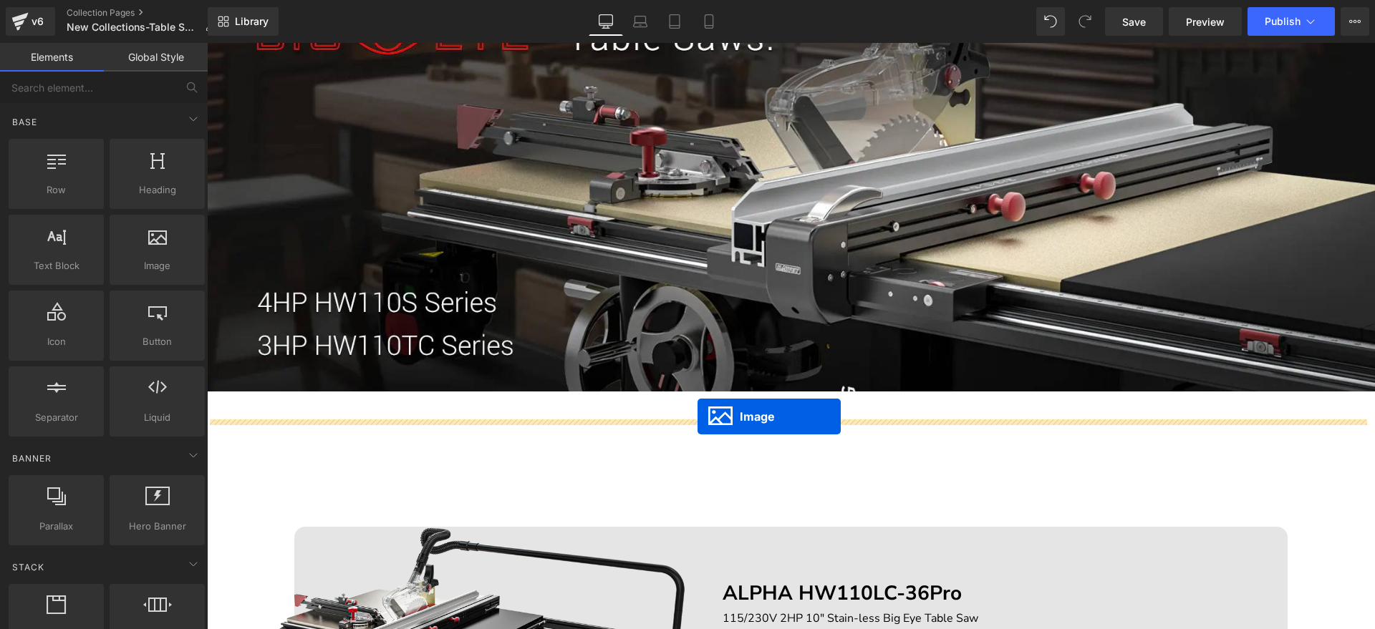
drag, startPoint x: 759, startPoint y: 185, endPoint x: 697, endPoint y: 417, distance: 240.0
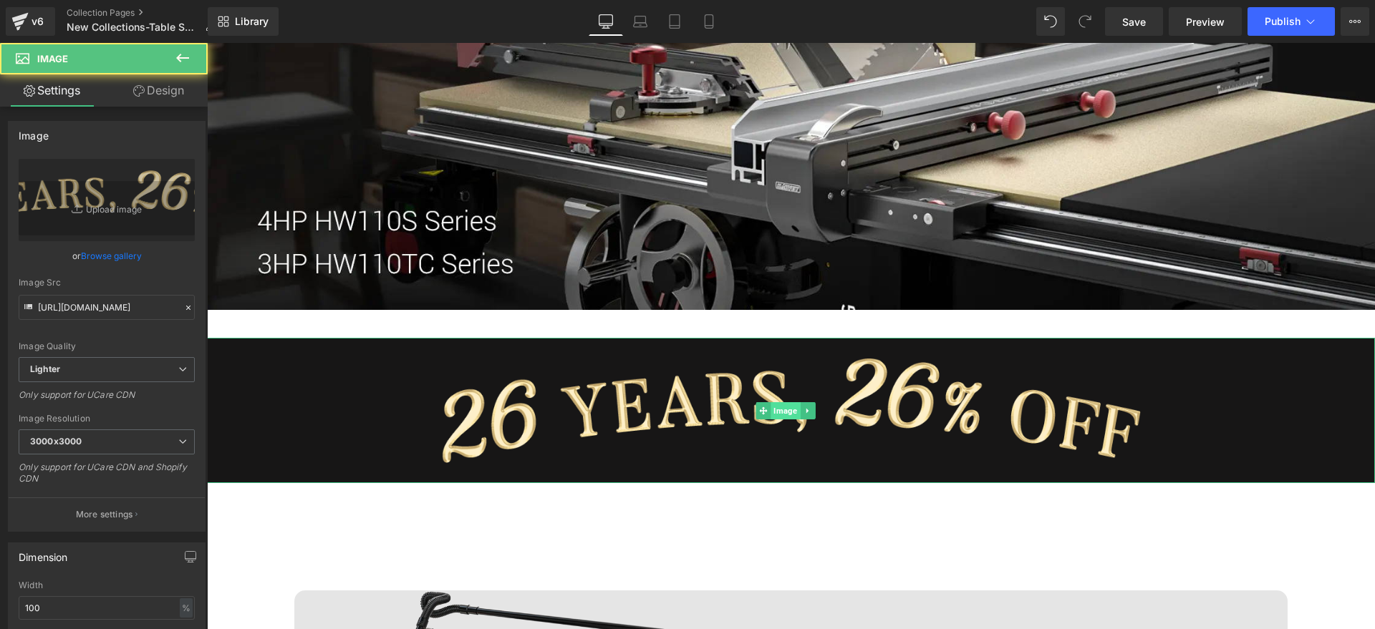
scroll to position [358, 0]
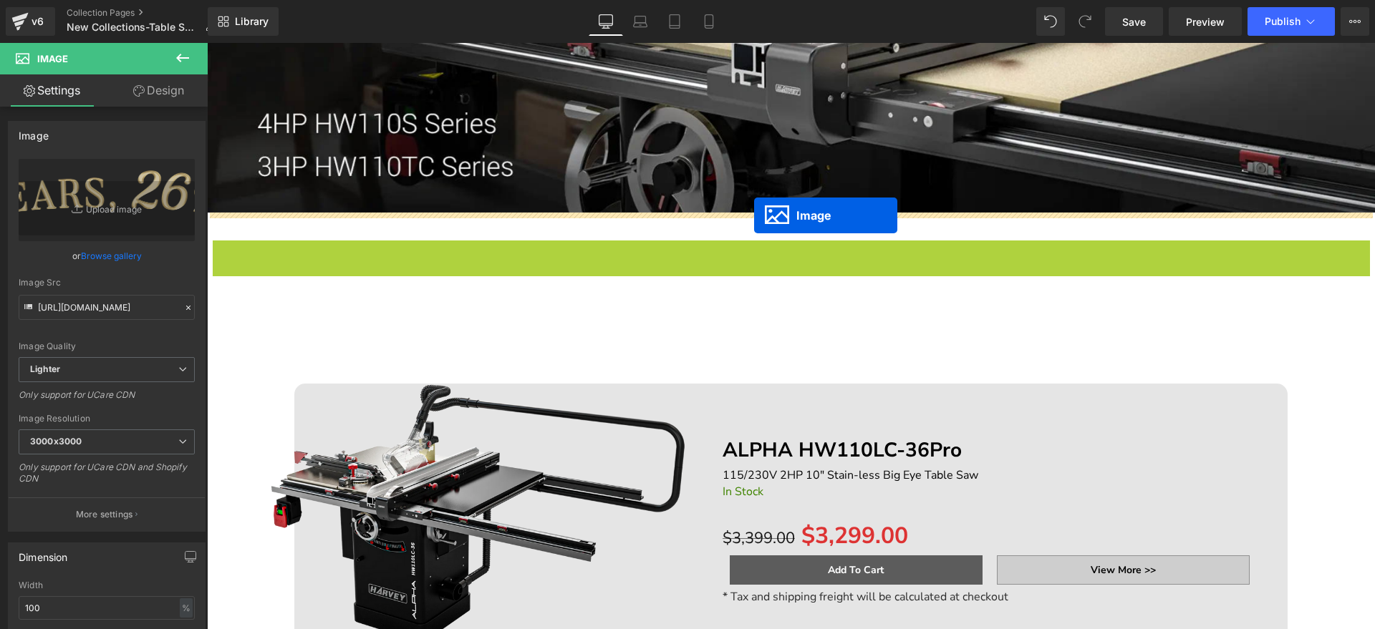
drag, startPoint x: 760, startPoint y: 309, endPoint x: 754, endPoint y: 216, distance: 94.0
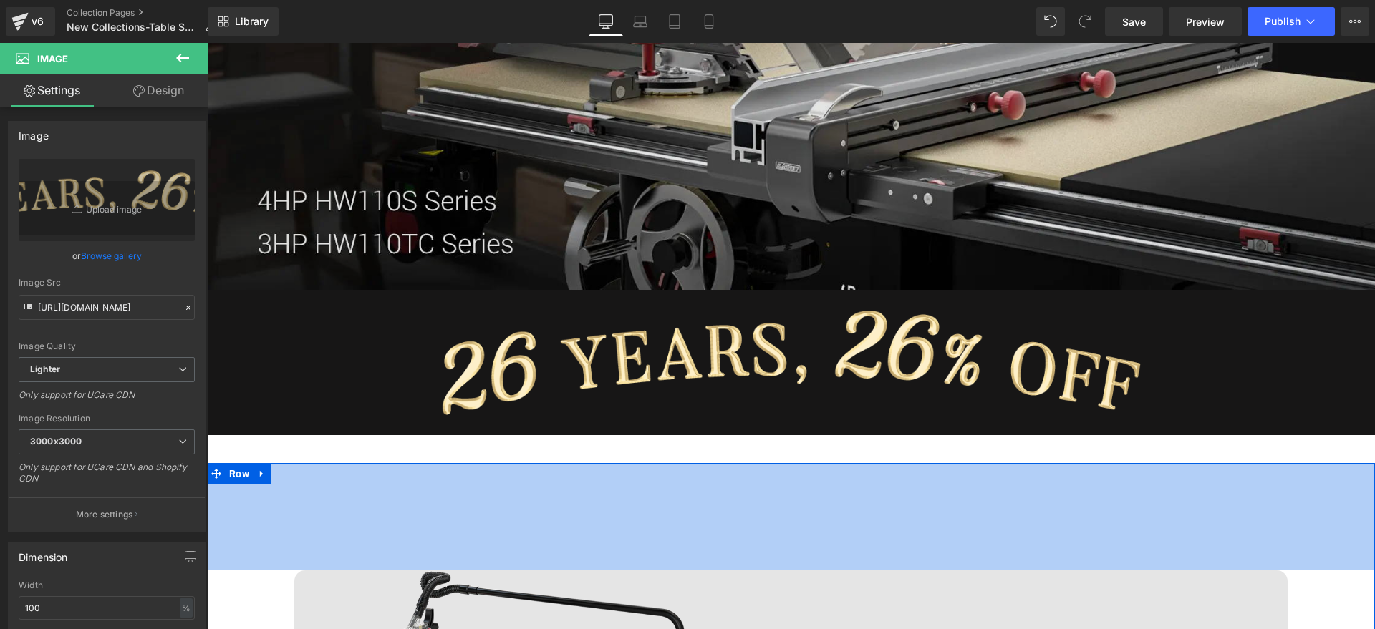
scroll to position [0, 0]
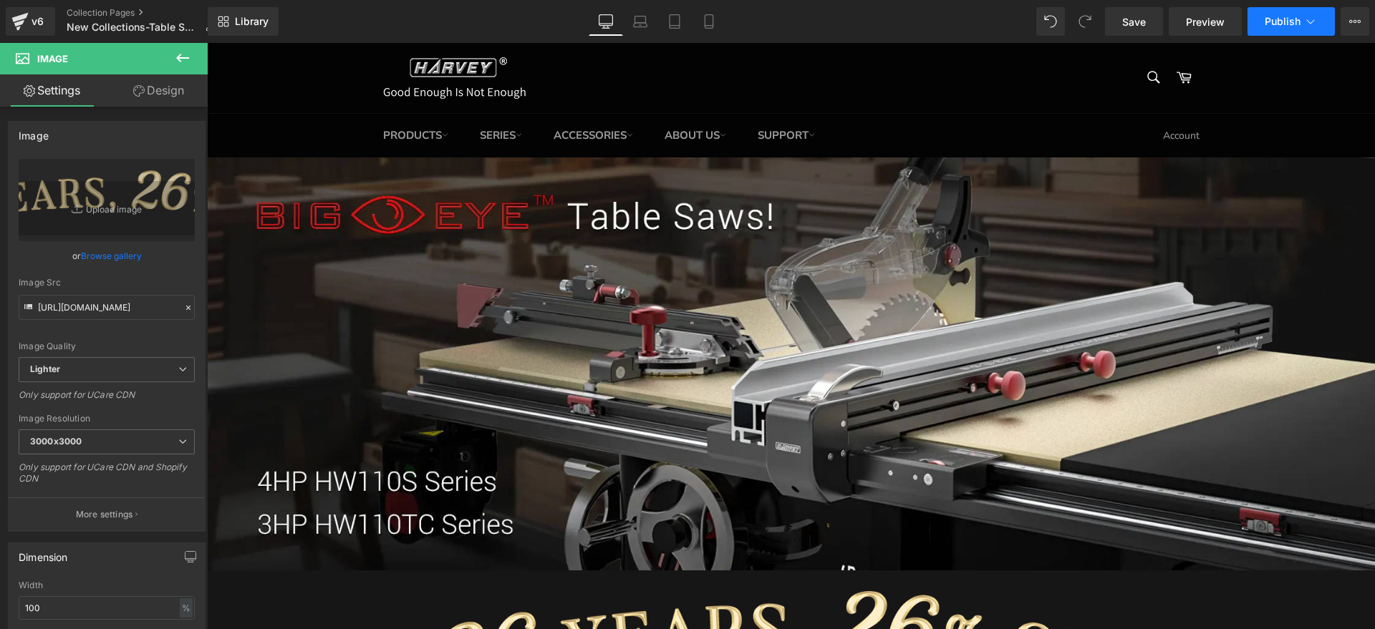
click at [1303, 19] on icon at bounding box center [1310, 21] width 14 height 14
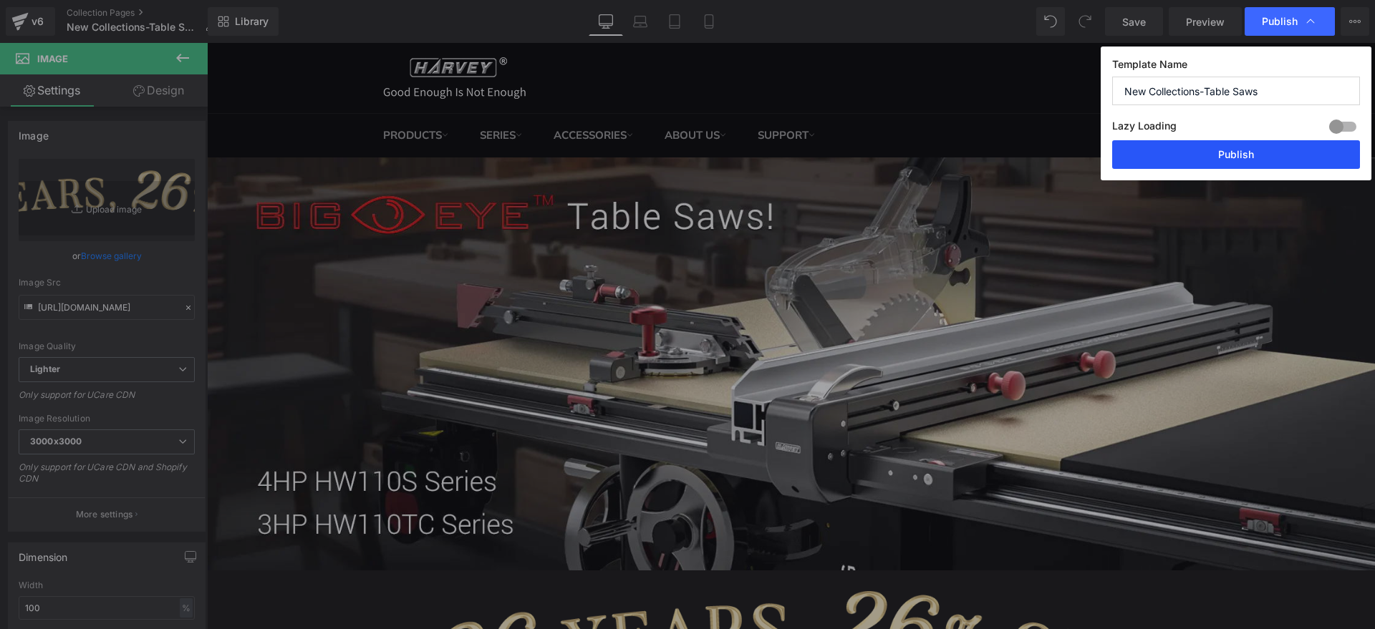
click at [1241, 147] on button "Publish" at bounding box center [1236, 154] width 248 height 29
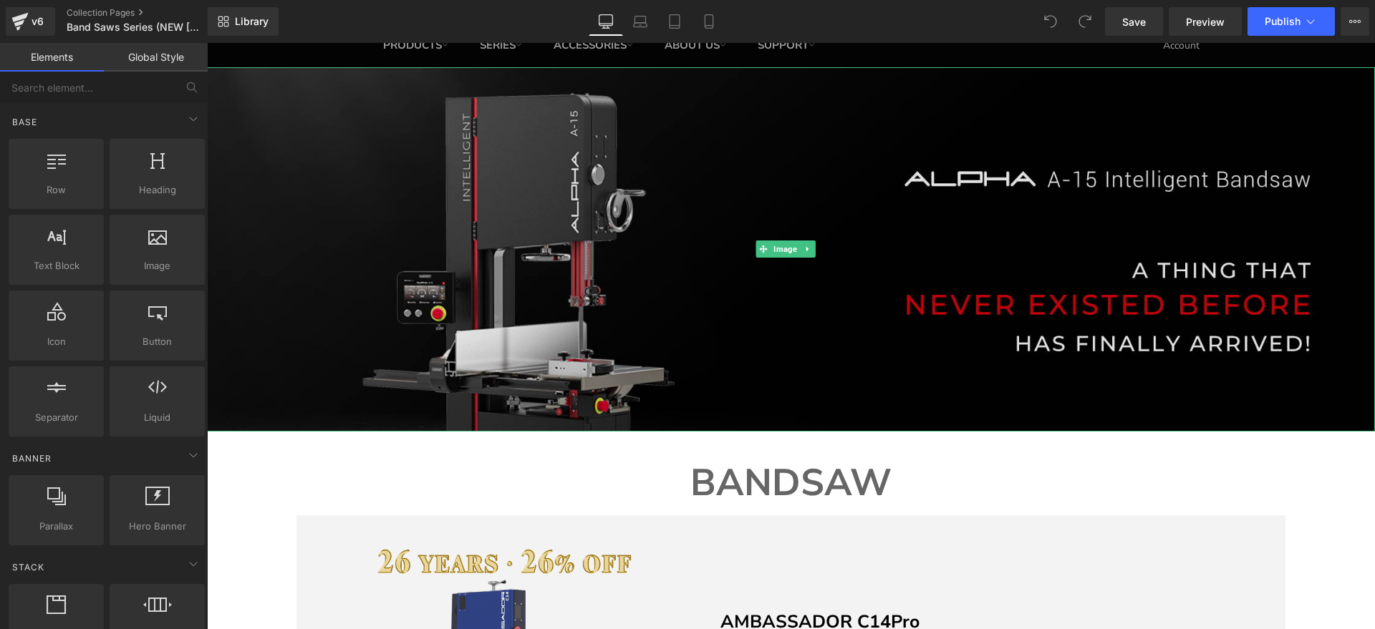
scroll to position [179, 0]
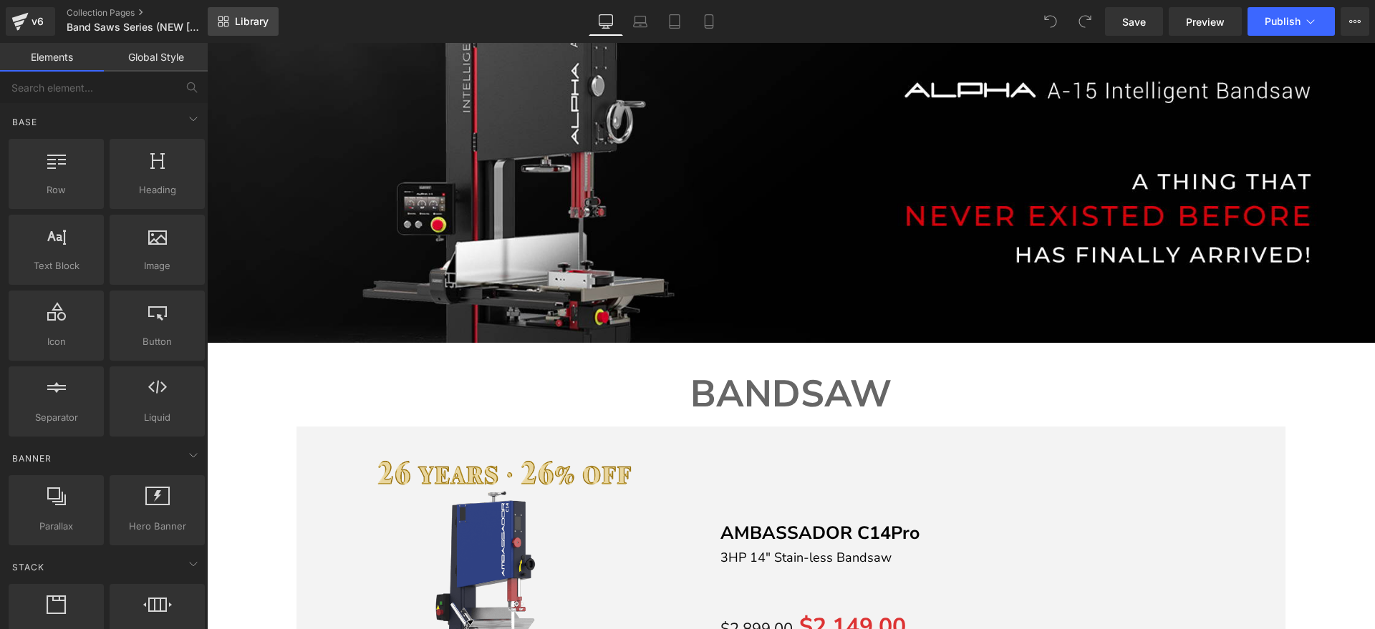
click at [233, 31] on link "Library" at bounding box center [243, 21] width 71 height 29
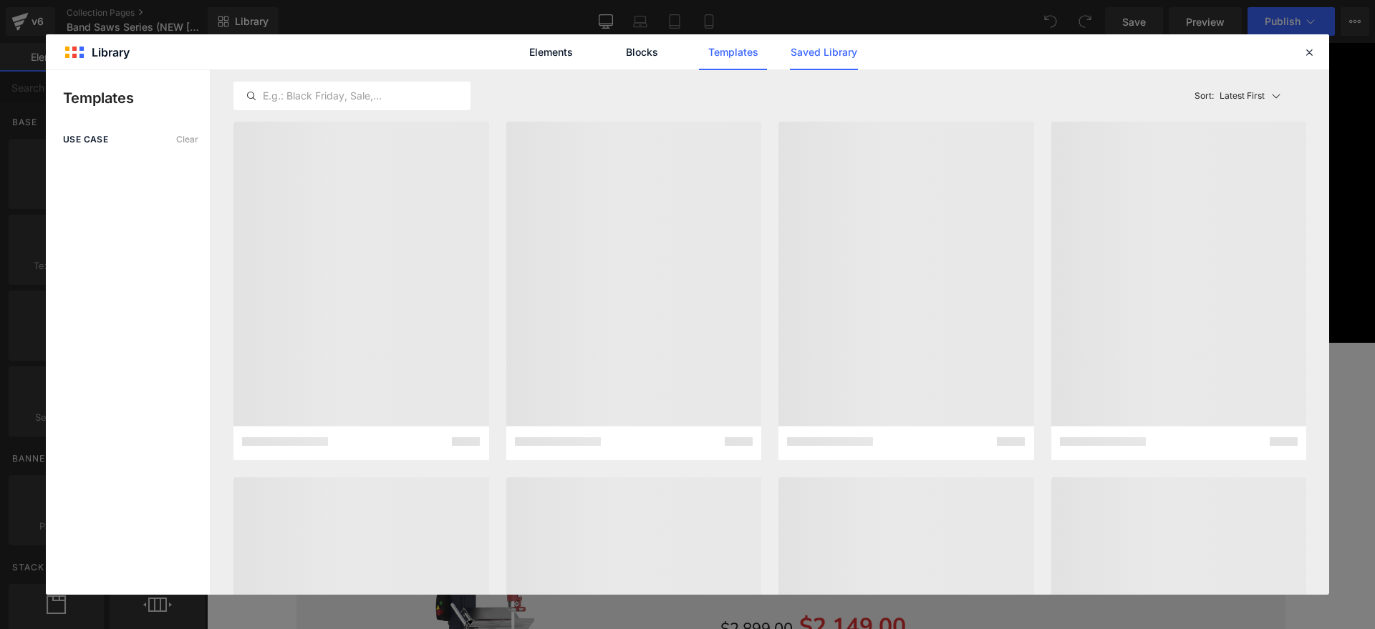
click at [846, 51] on link "Saved Library" at bounding box center [824, 52] width 68 height 36
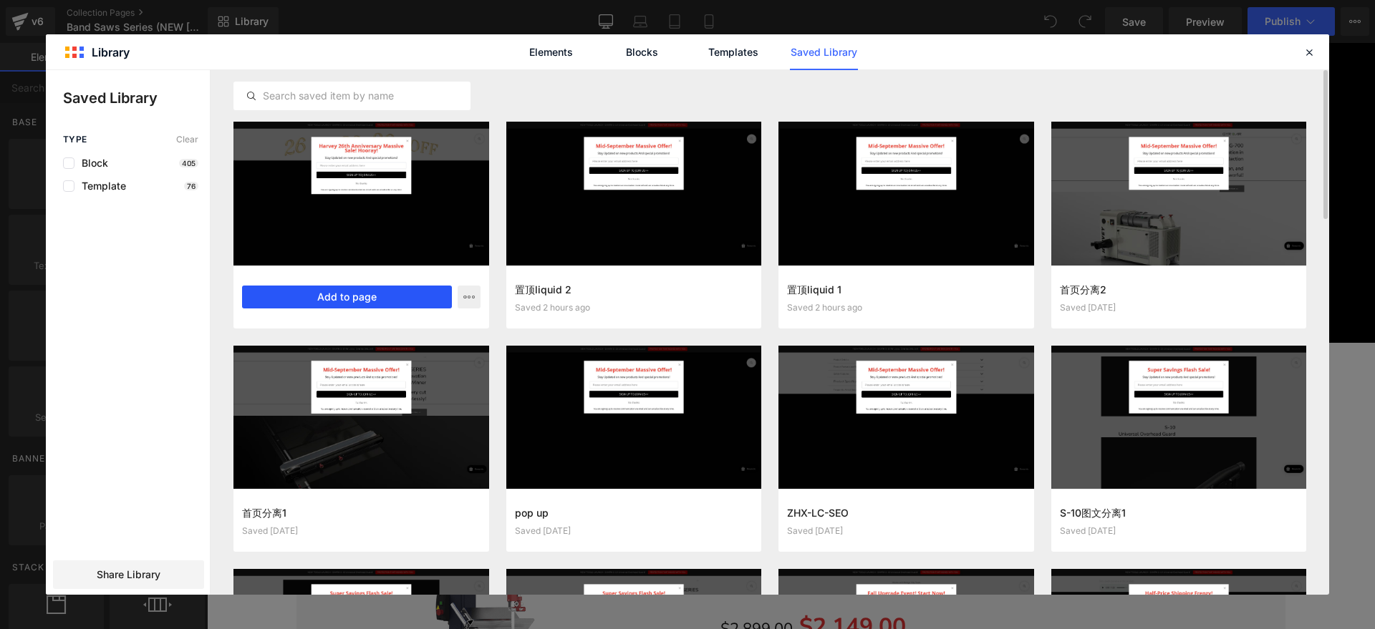
drag, startPoint x: 169, startPoint y: 253, endPoint x: 376, endPoint y: 296, distance: 211.3
click at [376, 296] on button "Add to page" at bounding box center [347, 297] width 210 height 23
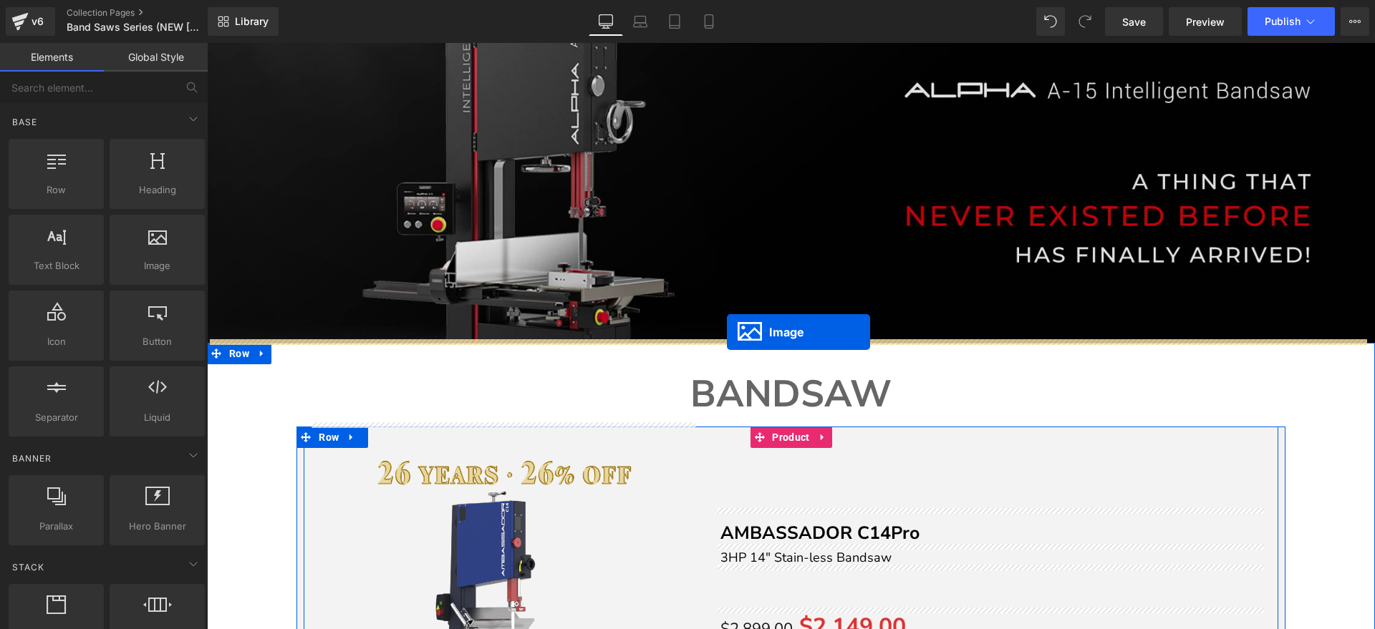
drag, startPoint x: 763, startPoint y: 186, endPoint x: 727, endPoint y: 332, distance: 150.4
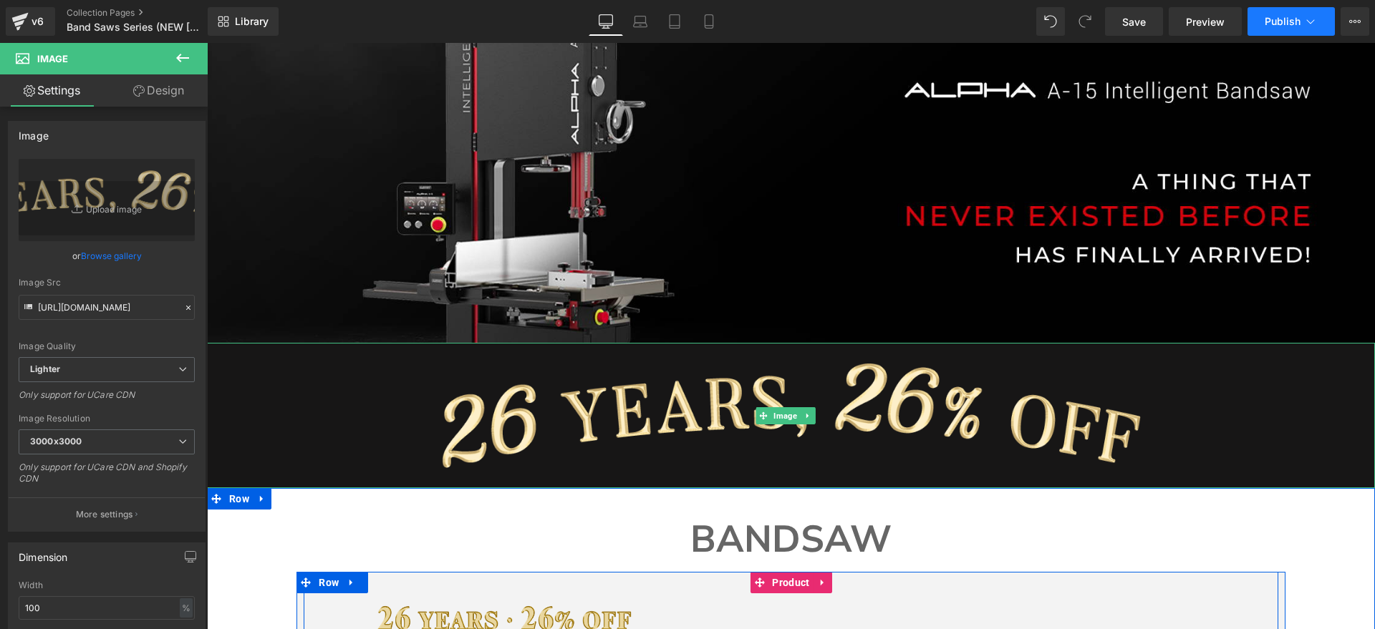
click at [1282, 13] on button "Publish" at bounding box center [1290, 21] width 87 height 29
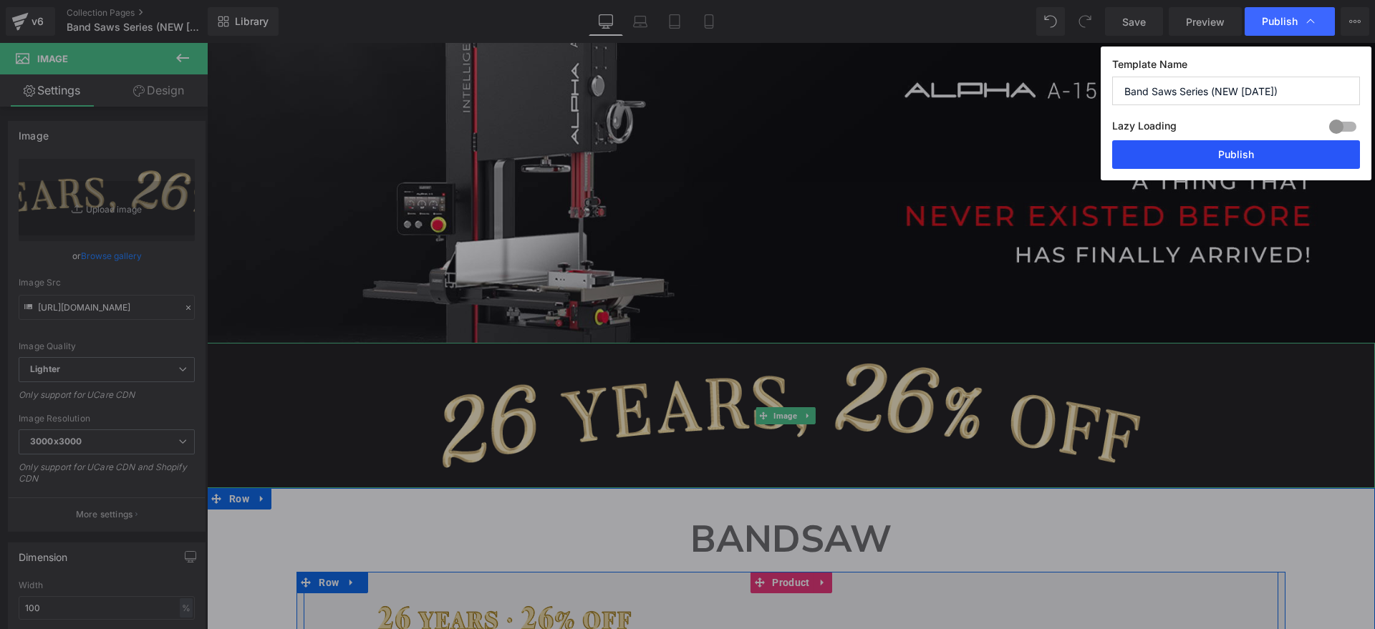
click at [1250, 153] on button "Publish" at bounding box center [1236, 154] width 248 height 29
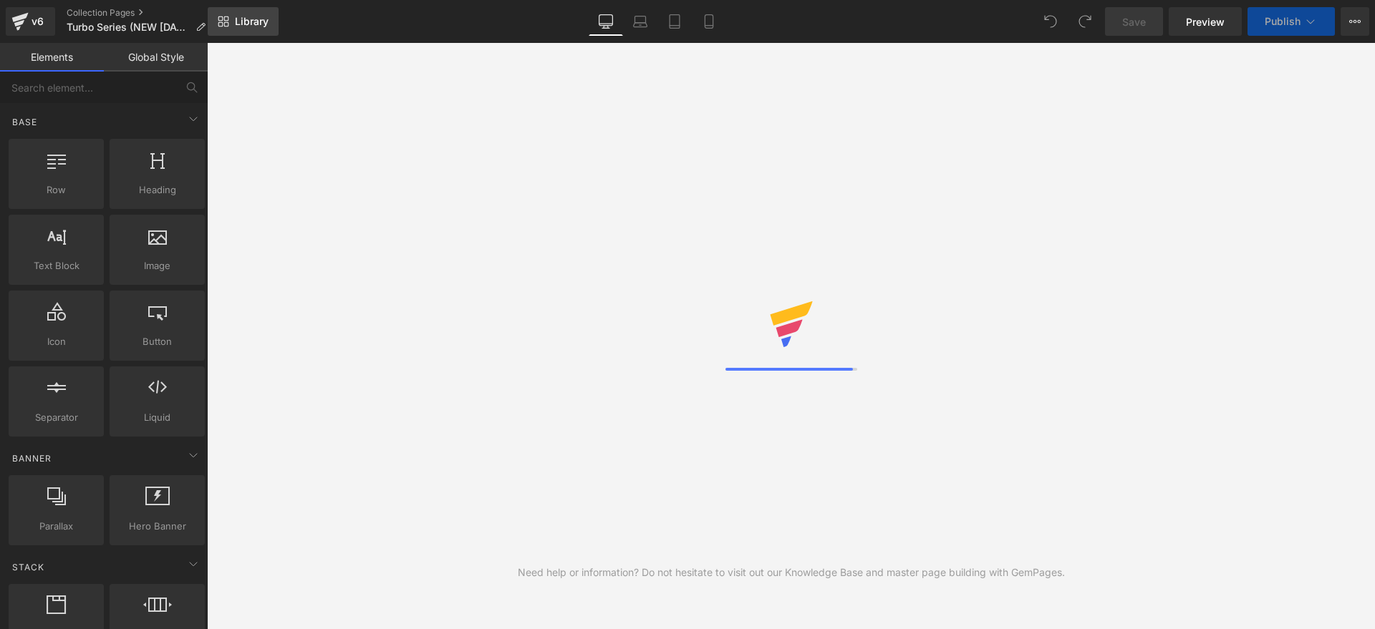
click at [256, 25] on span "Library" at bounding box center [252, 21] width 34 height 13
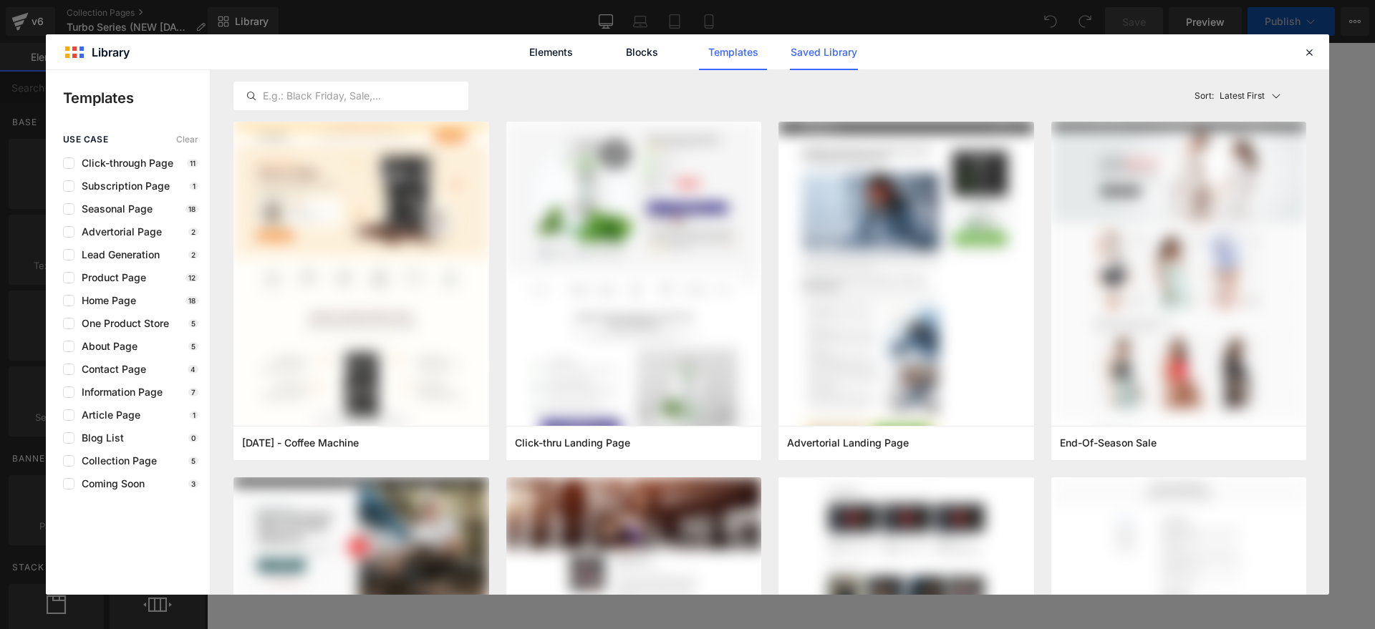
click at [855, 49] on link "Saved Library" at bounding box center [824, 52] width 68 height 36
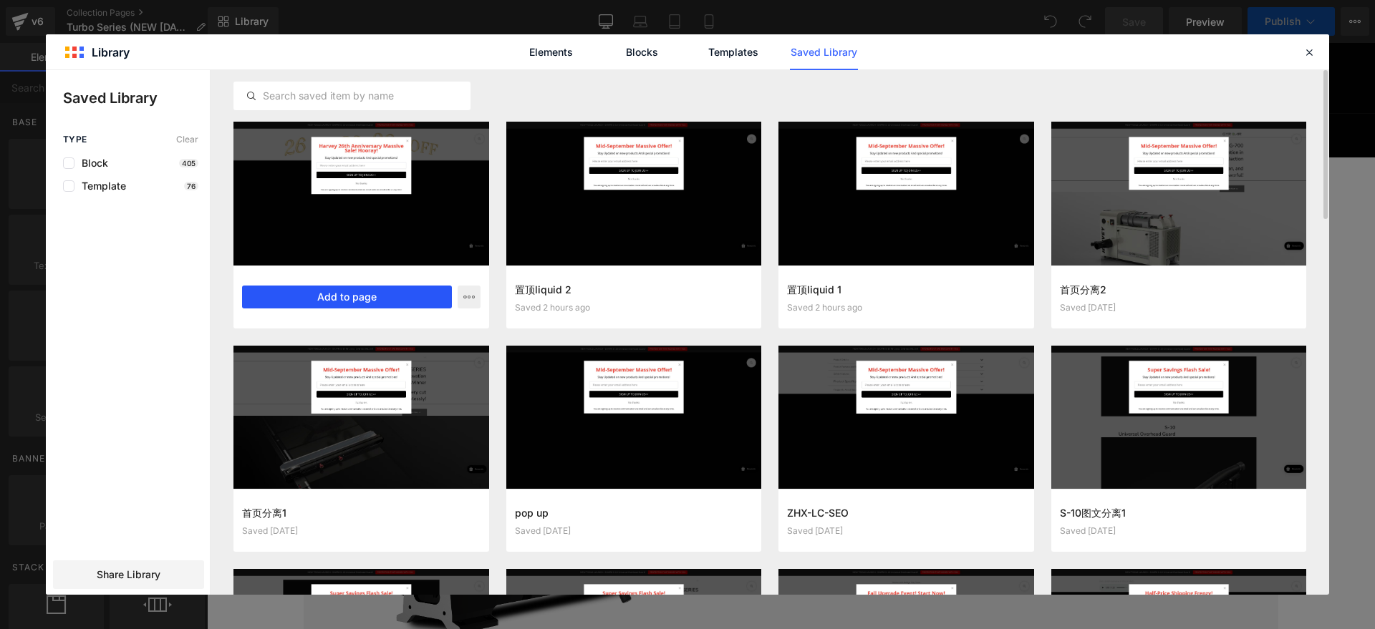
click at [349, 295] on button "Add to page" at bounding box center [347, 297] width 210 height 23
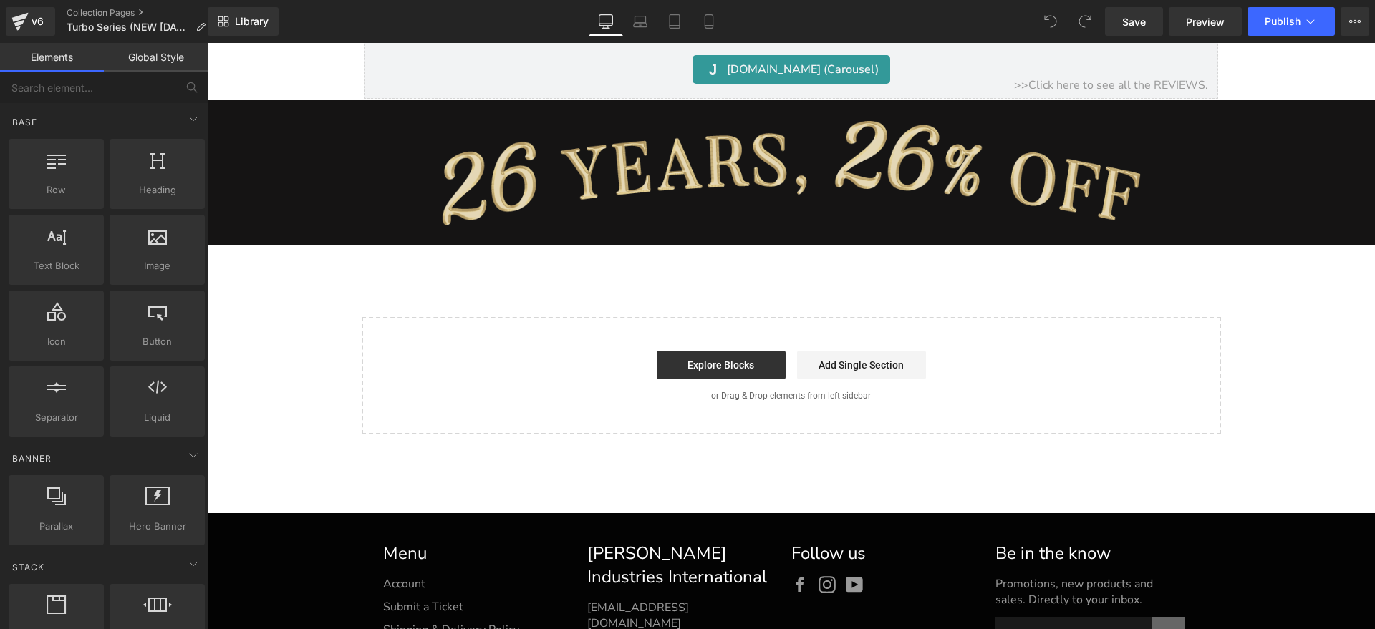
scroll to position [1700, 0]
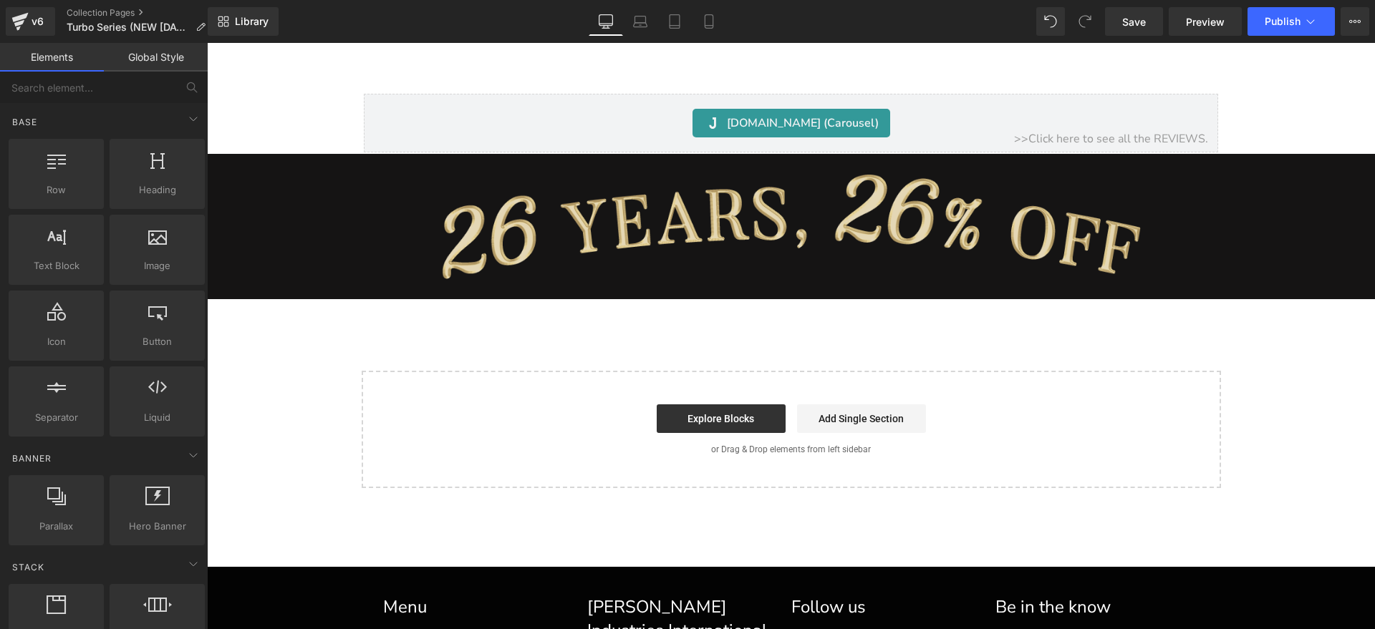
click at [751, 246] on img at bounding box center [791, 226] width 1168 height 145
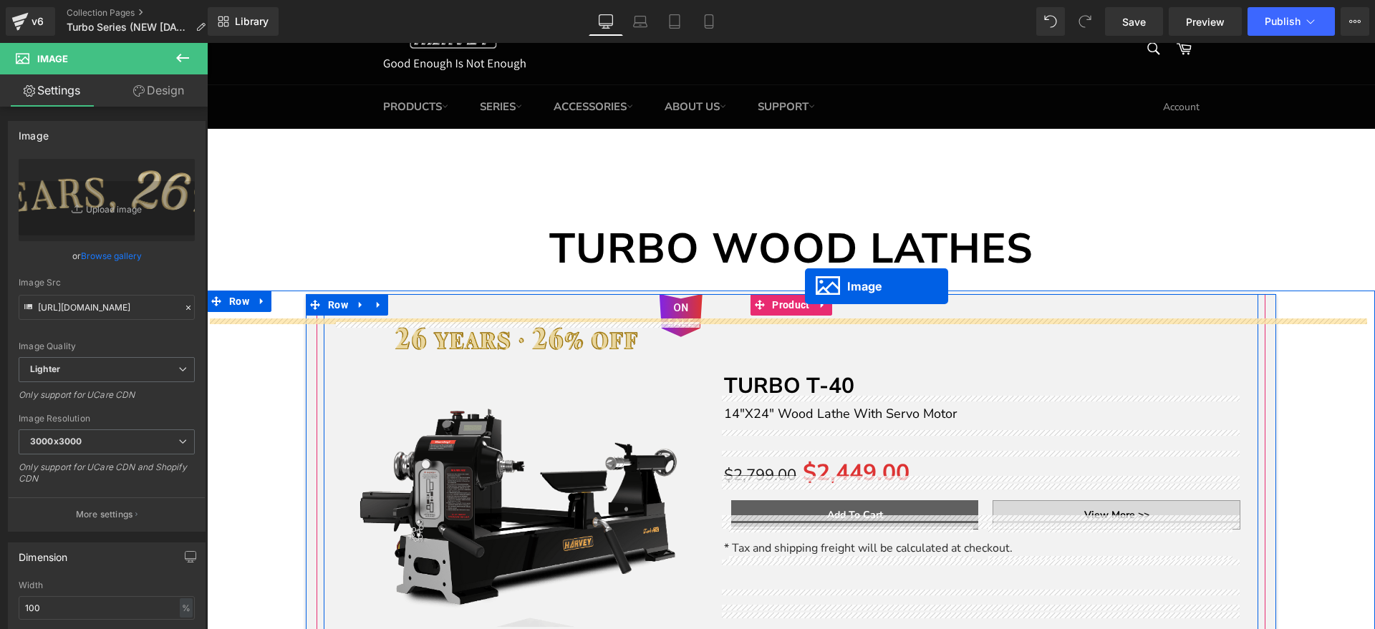
scroll to position [0, 0]
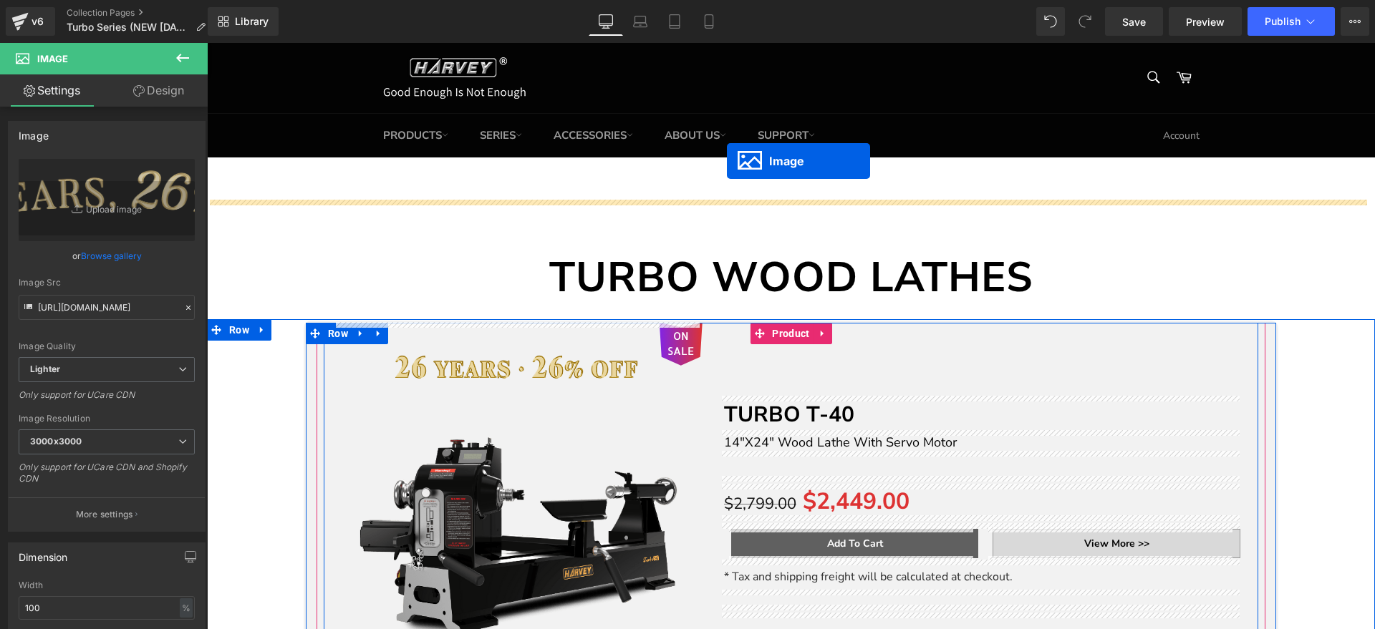
drag, startPoint x: 763, startPoint y: 214, endPoint x: 727, endPoint y: 161, distance: 64.3
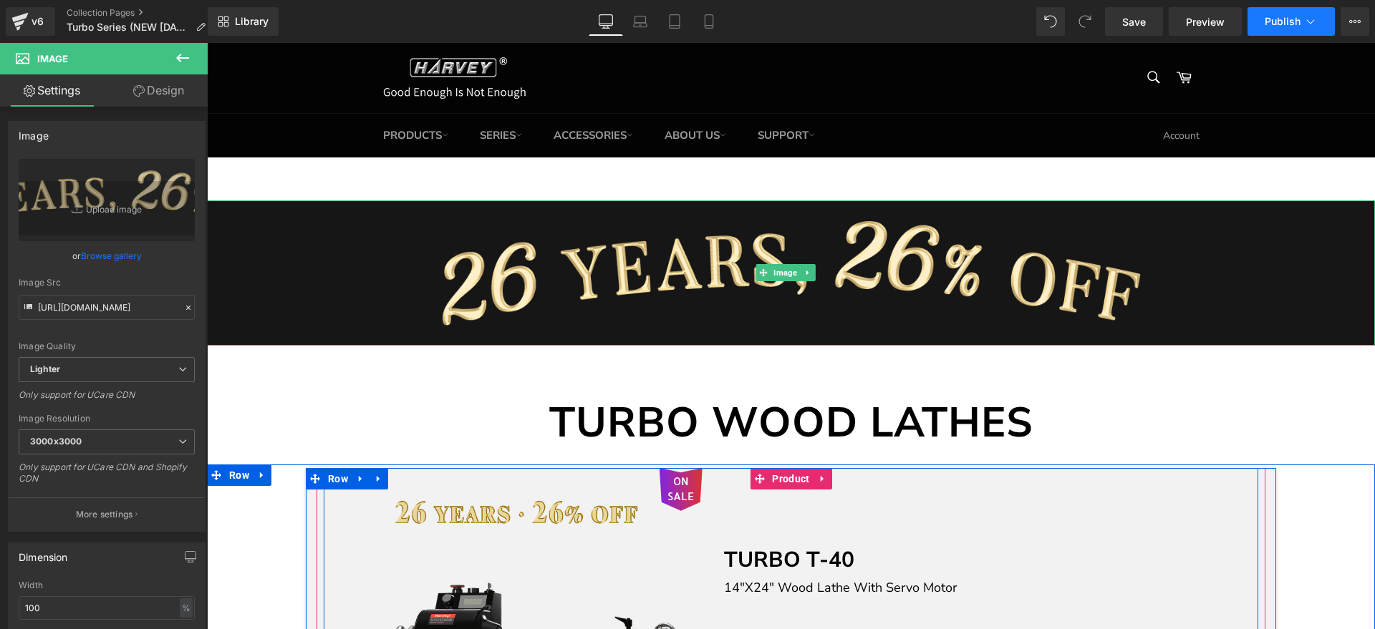
click at [1271, 21] on span "Publish" at bounding box center [1282, 21] width 36 height 11
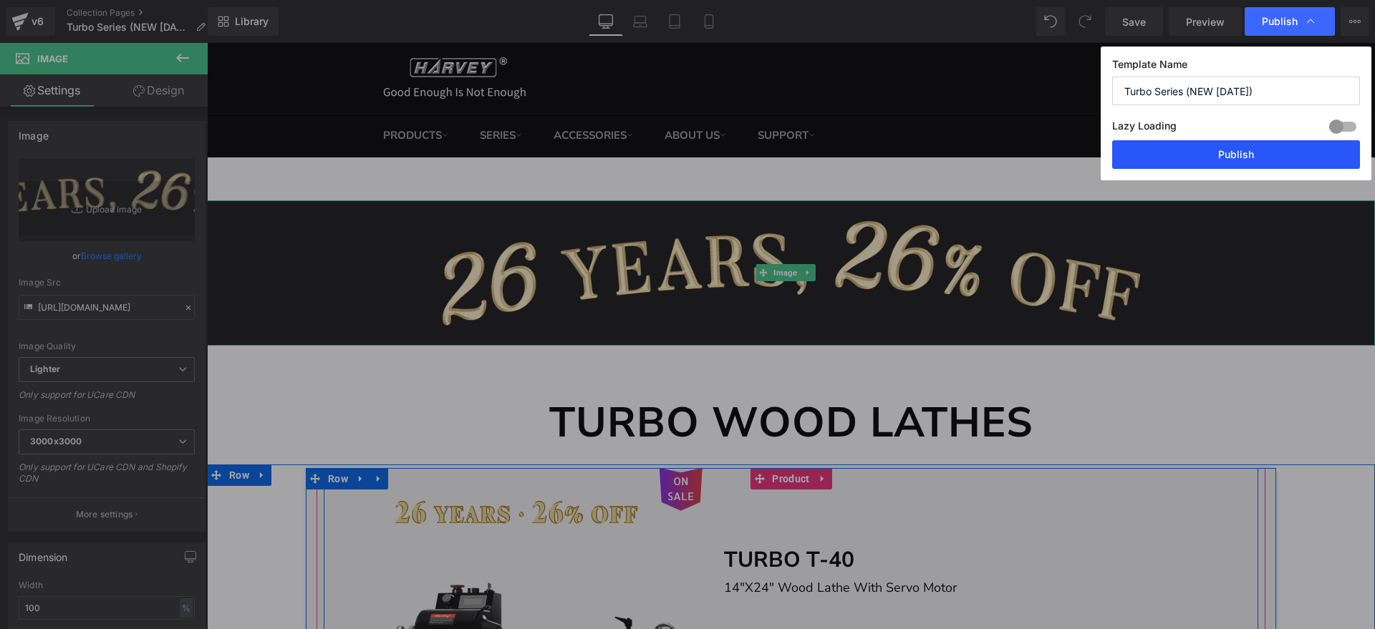
click at [1249, 143] on button "Publish" at bounding box center [1236, 154] width 248 height 29
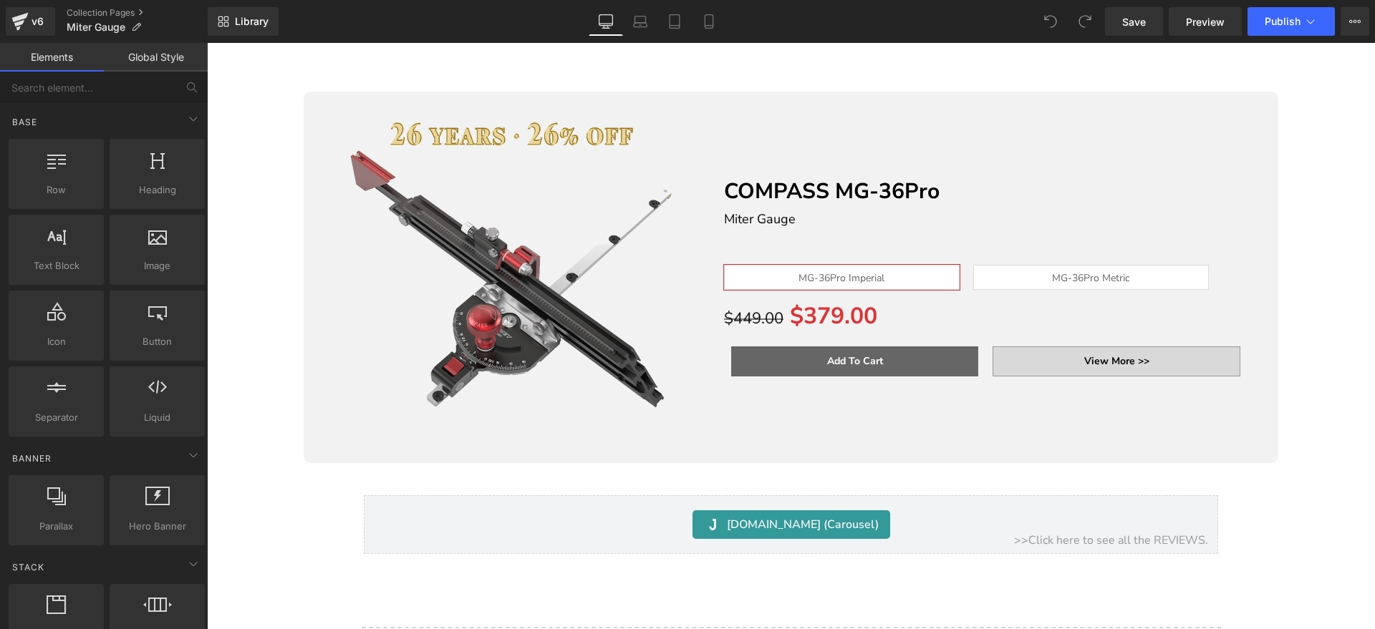
scroll to position [69, 0]
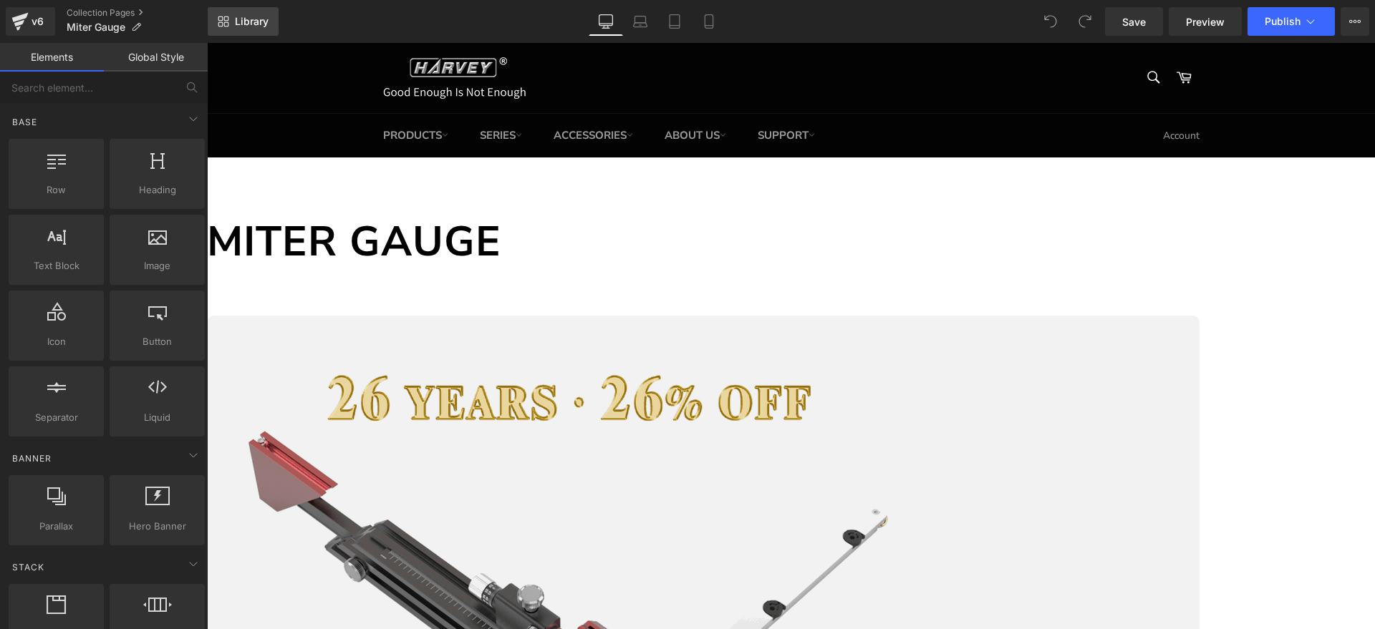
click at [253, 17] on span "Library" at bounding box center [252, 21] width 34 height 13
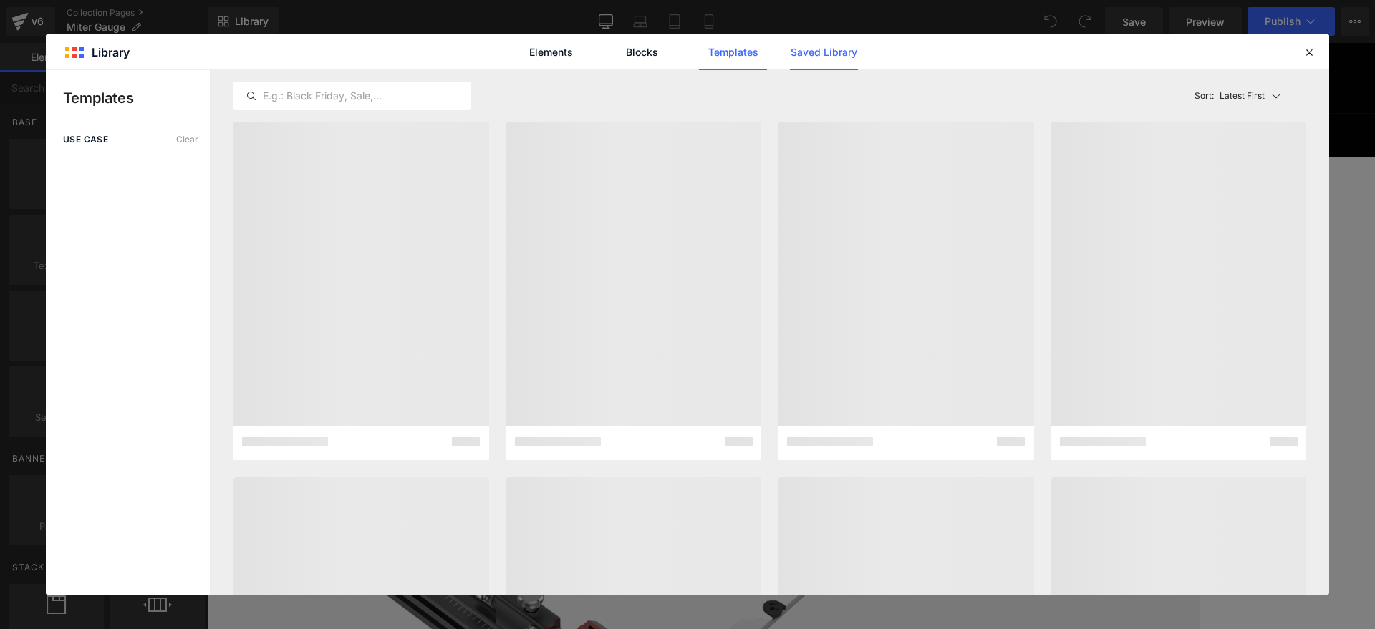
click at [811, 54] on link "Saved Library" at bounding box center [824, 52] width 68 height 36
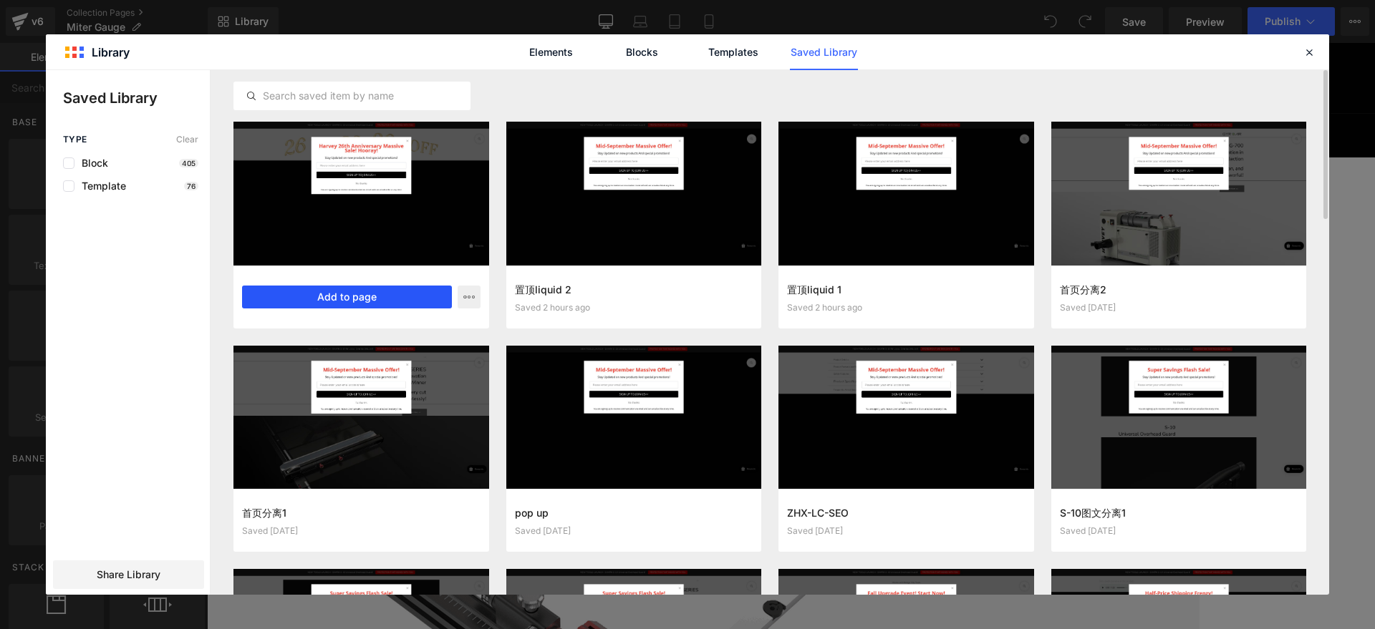
click at [364, 289] on button "Add to page" at bounding box center [347, 297] width 210 height 23
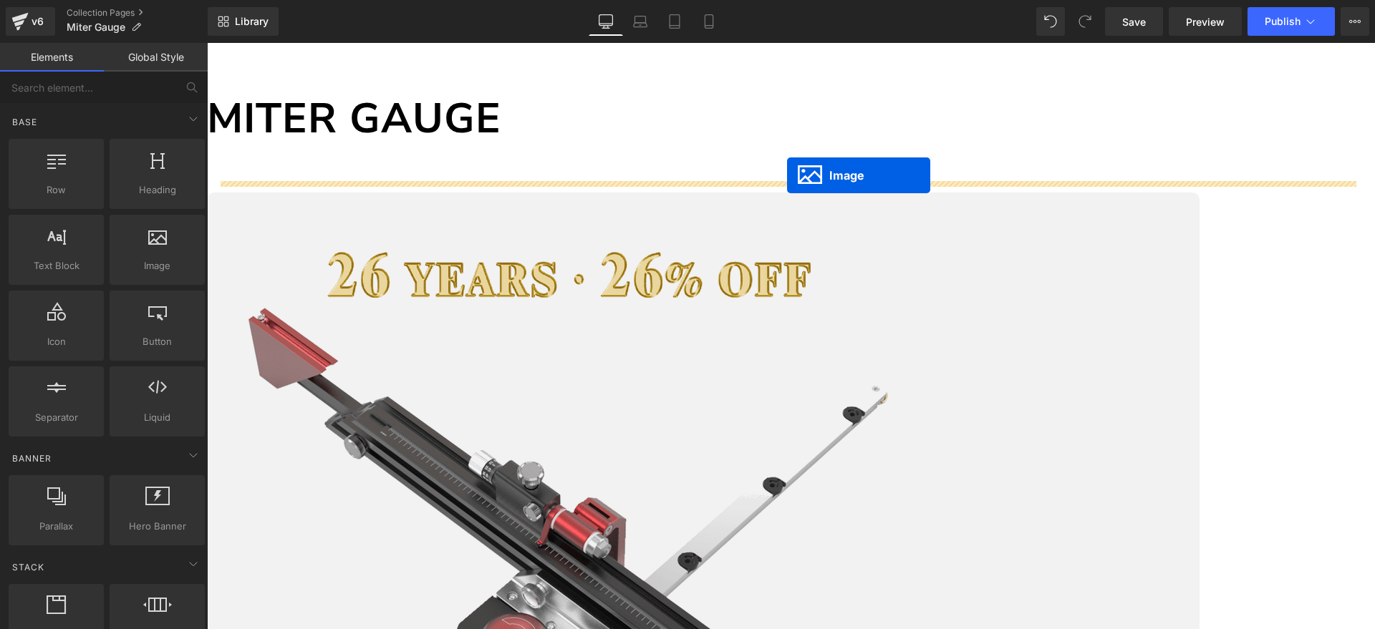
scroll to position [35, 0]
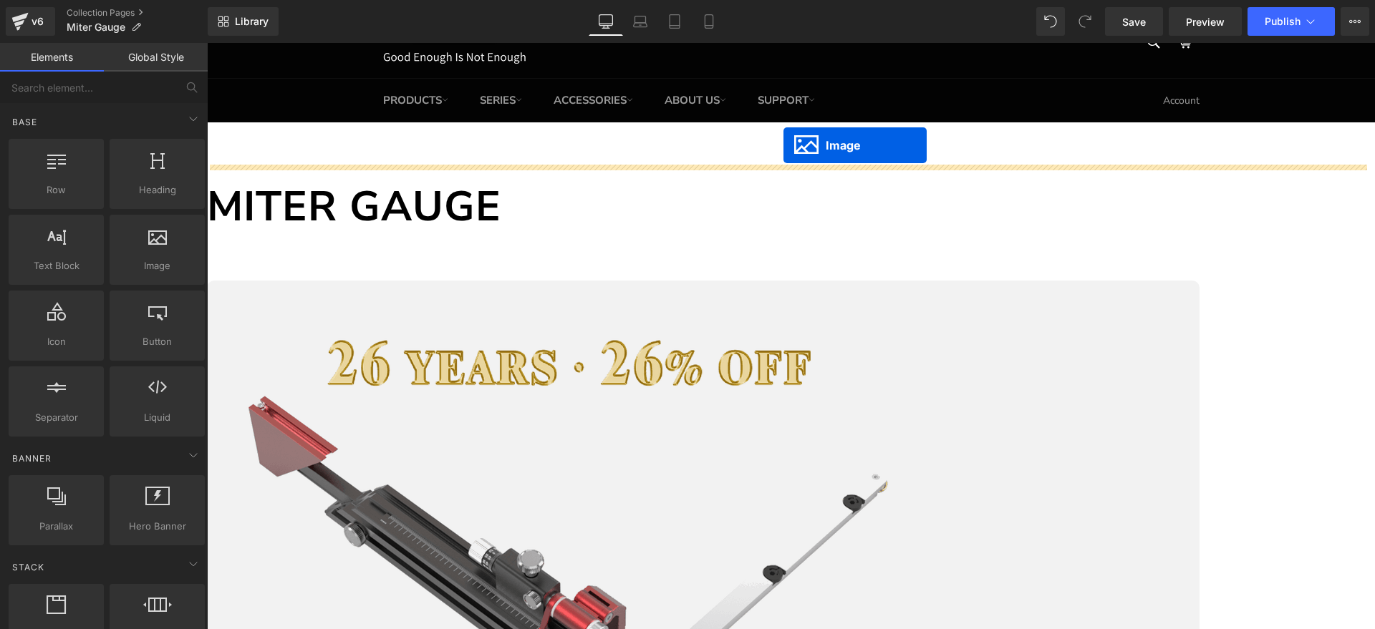
drag, startPoint x: 766, startPoint y: 192, endPoint x: 783, endPoint y: 145, distance: 49.6
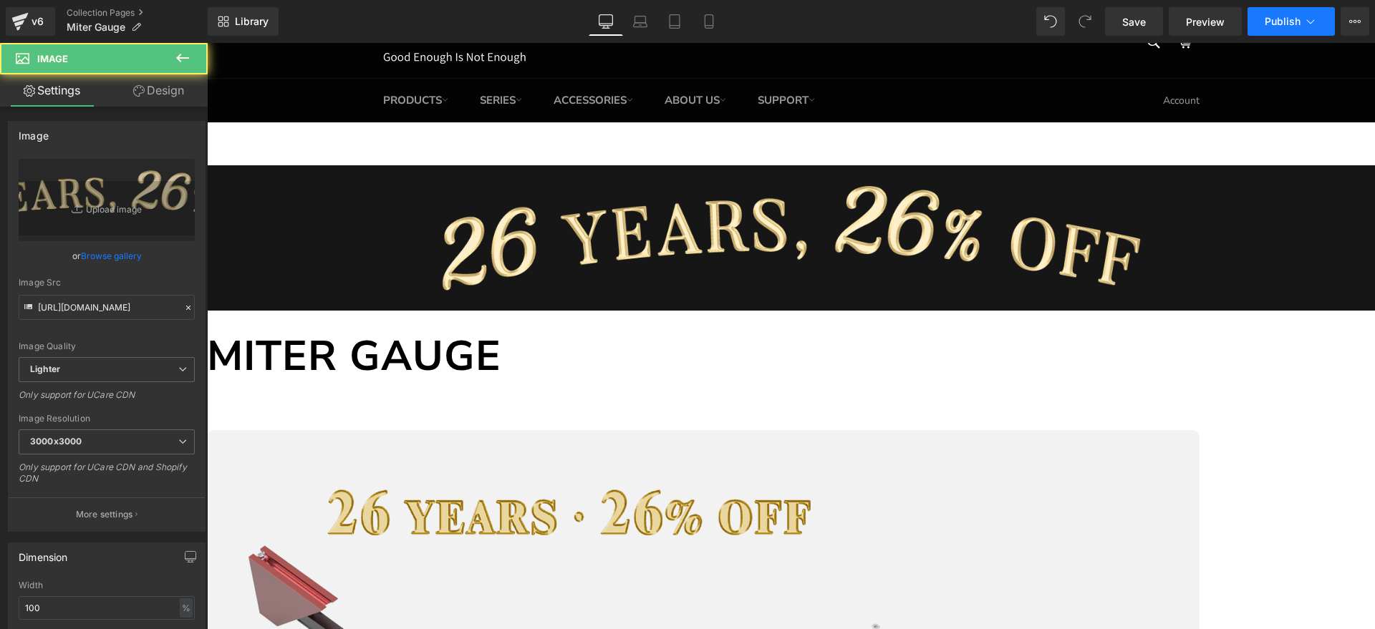
click at [1324, 11] on button "Publish" at bounding box center [1290, 21] width 87 height 29
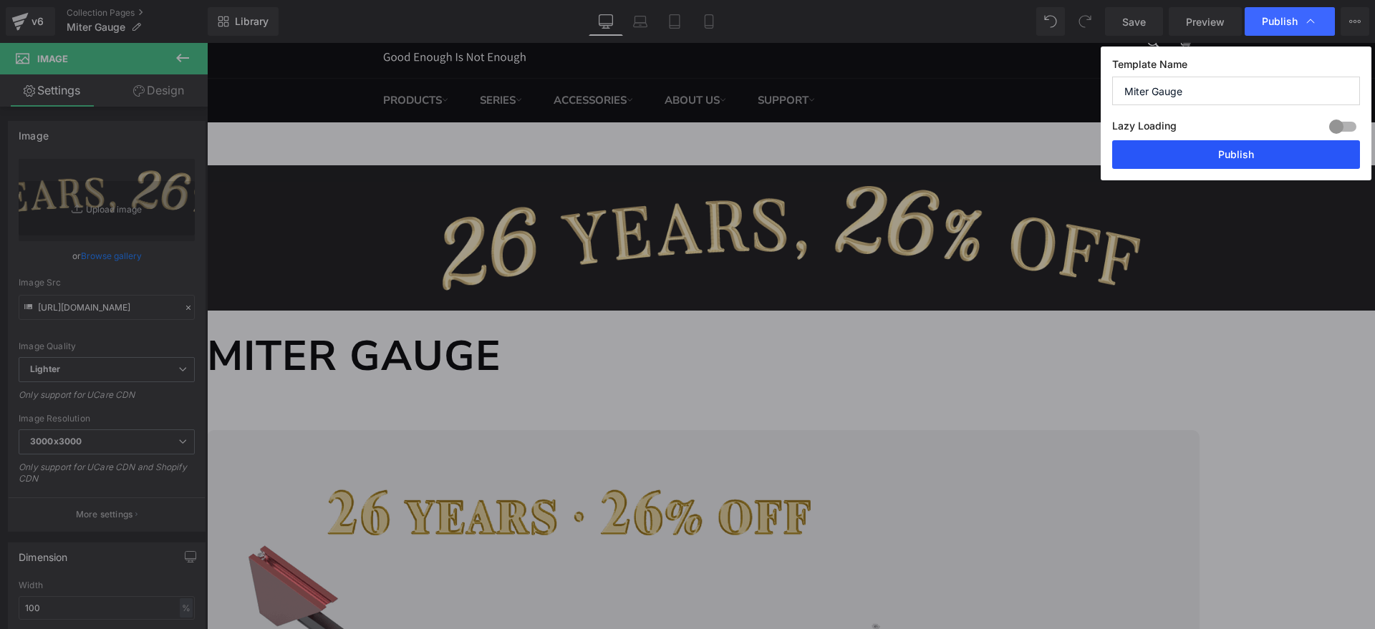
click at [1241, 145] on button "Publish" at bounding box center [1236, 154] width 248 height 29
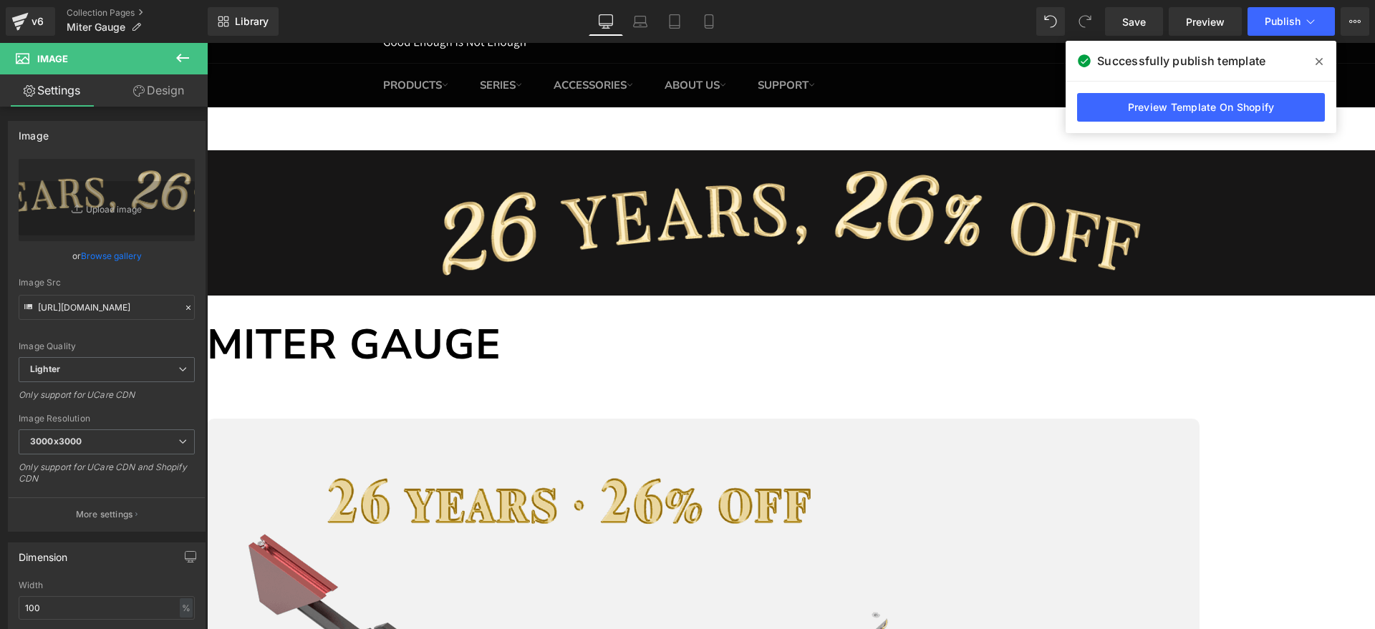
scroll to position [0, 0]
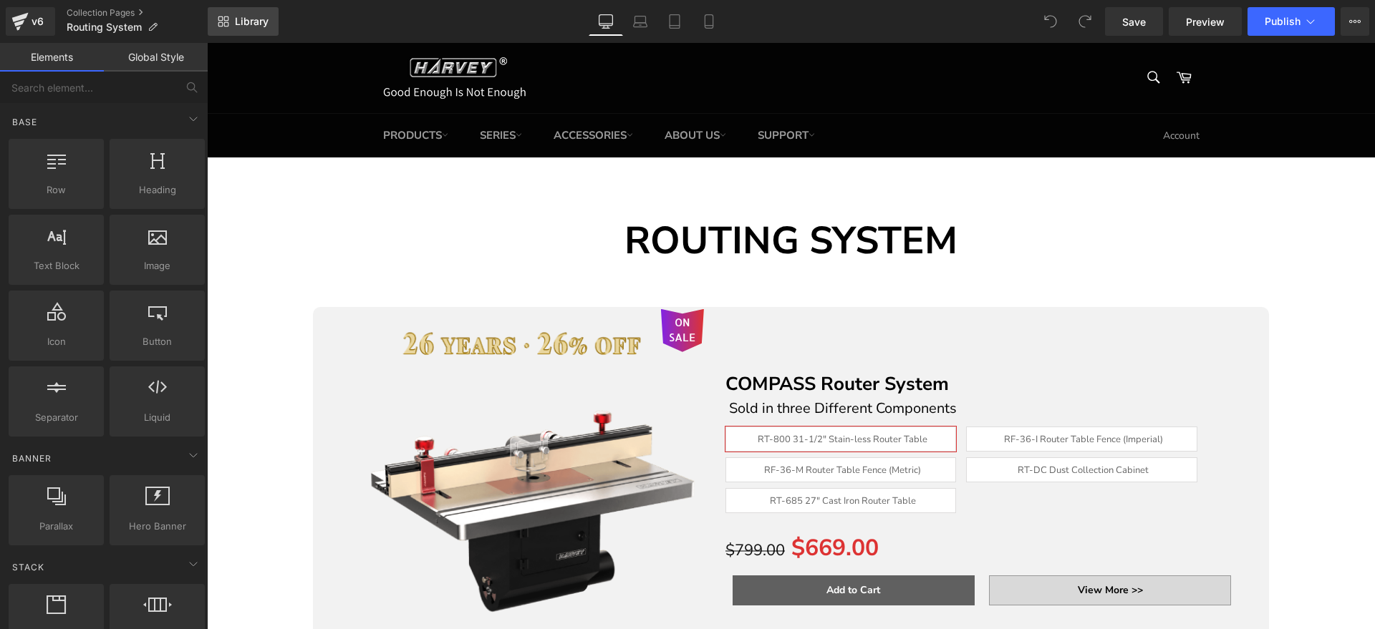
click at [237, 20] on span "Library" at bounding box center [252, 21] width 34 height 13
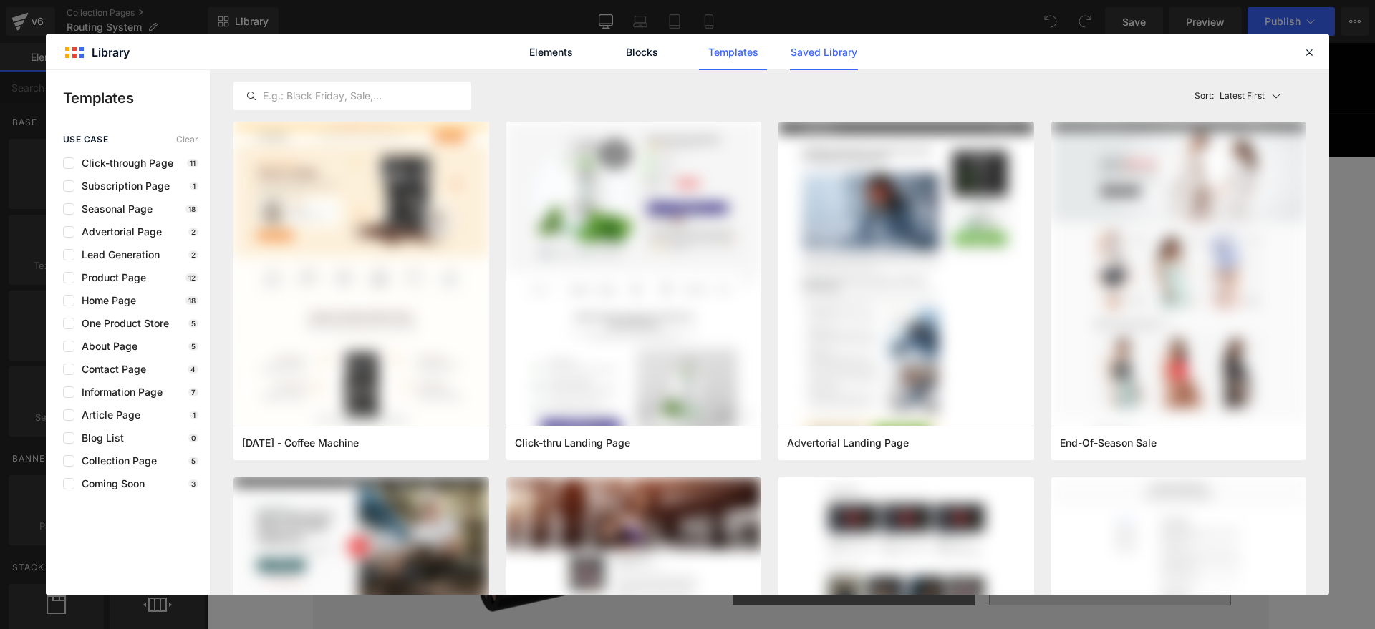
click at [819, 46] on link "Saved Library" at bounding box center [824, 52] width 68 height 36
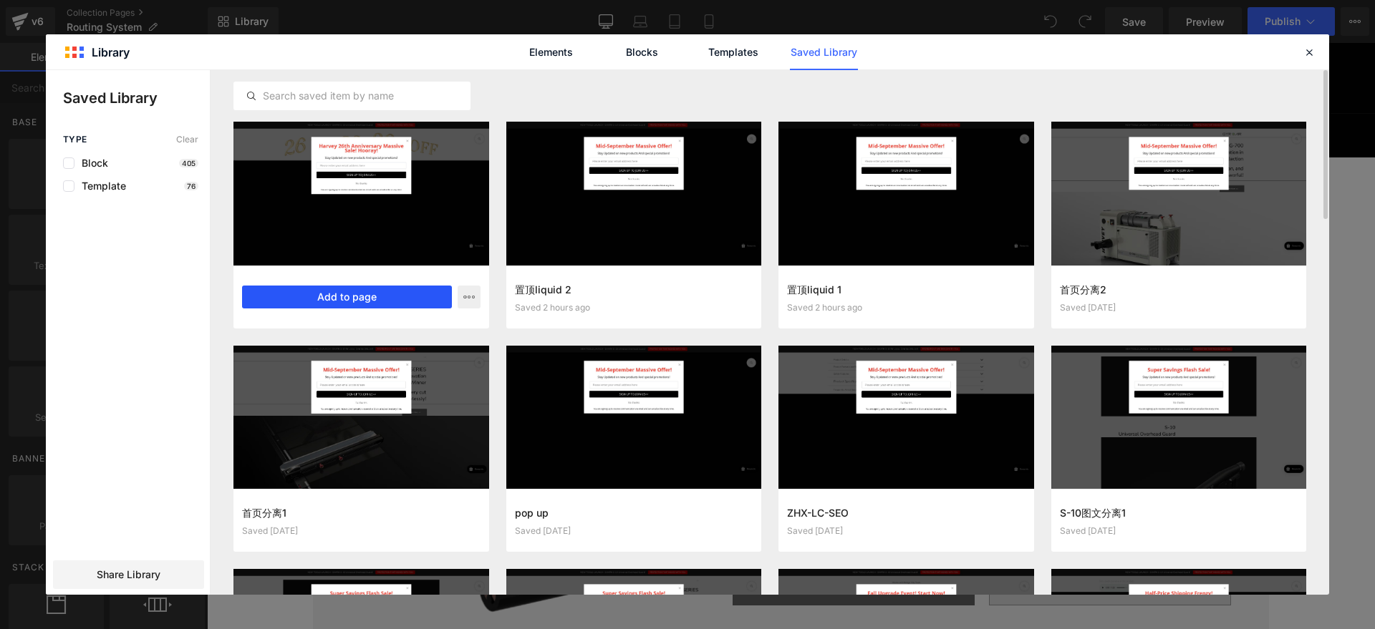
click at [398, 300] on button "Add to page" at bounding box center [347, 297] width 210 height 23
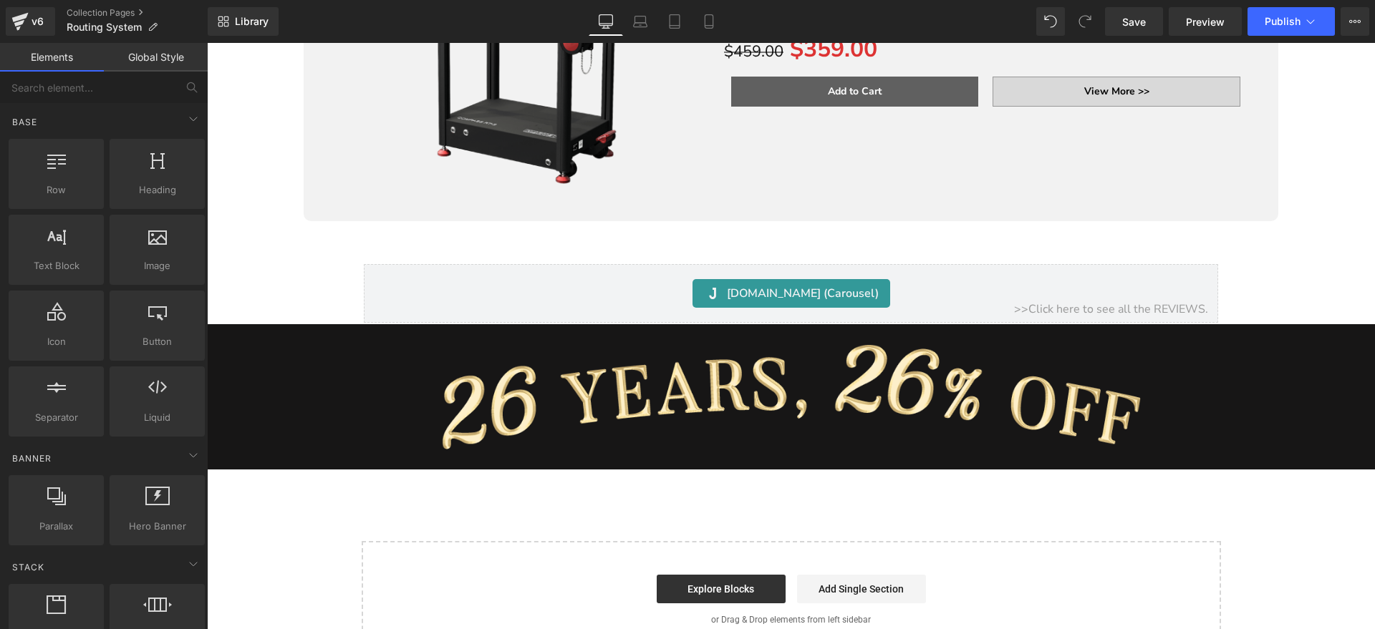
scroll to position [811, 0]
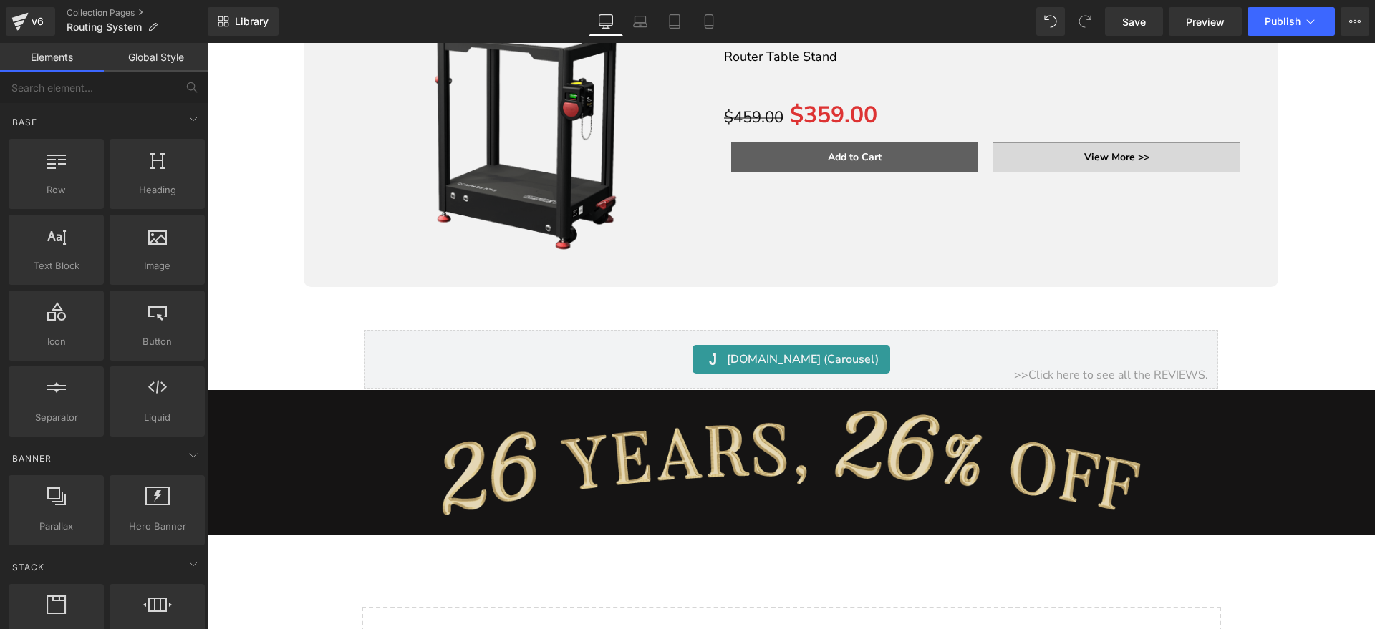
click at [715, 455] on img at bounding box center [791, 462] width 1168 height 145
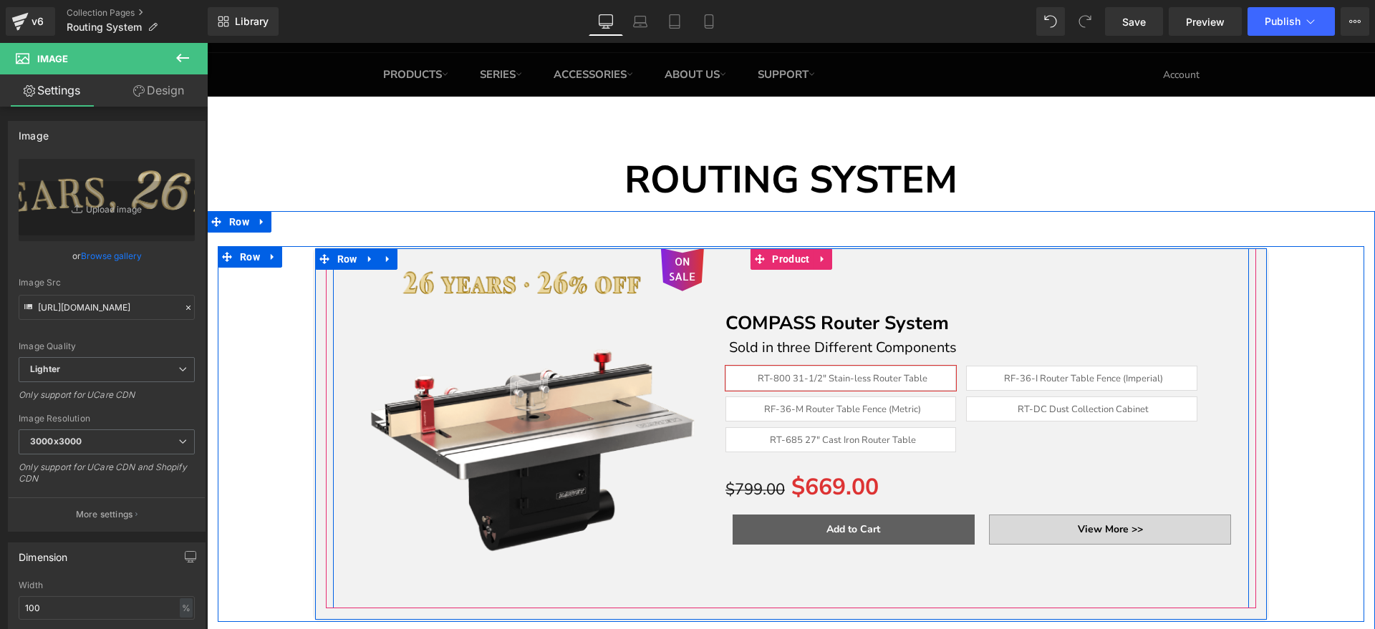
scroll to position [0, 0]
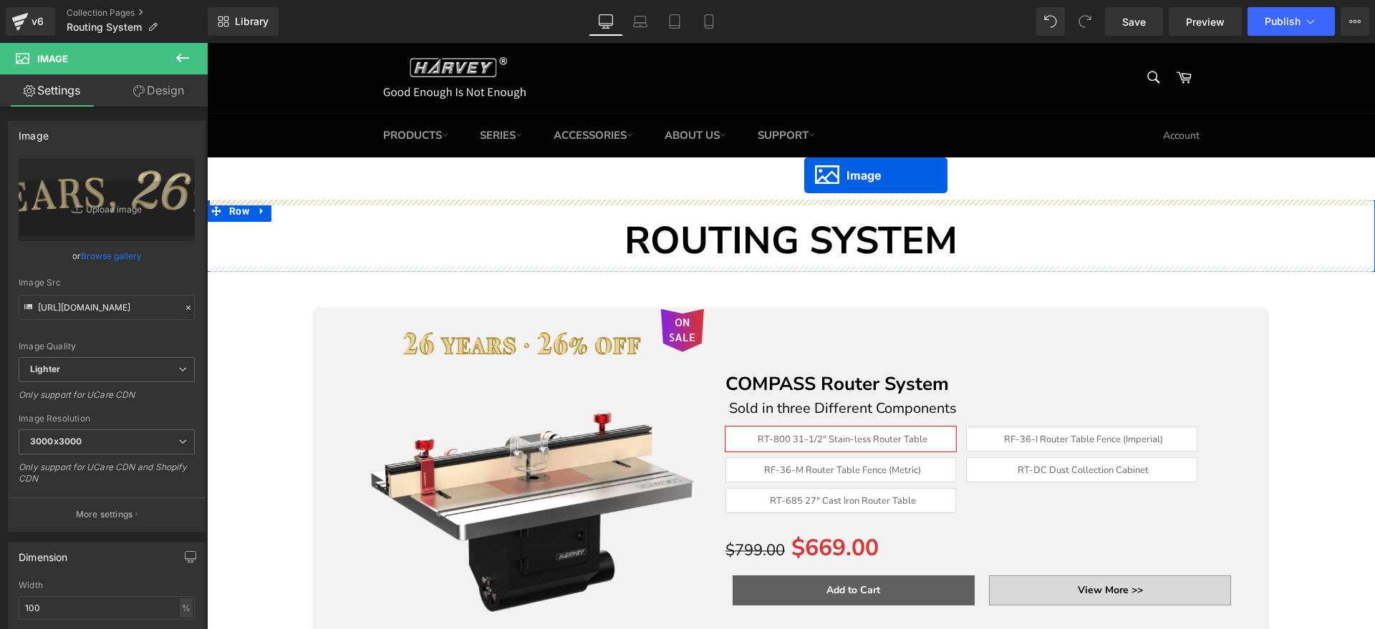
drag, startPoint x: 763, startPoint y: 452, endPoint x: 804, endPoint y: 175, distance: 279.4
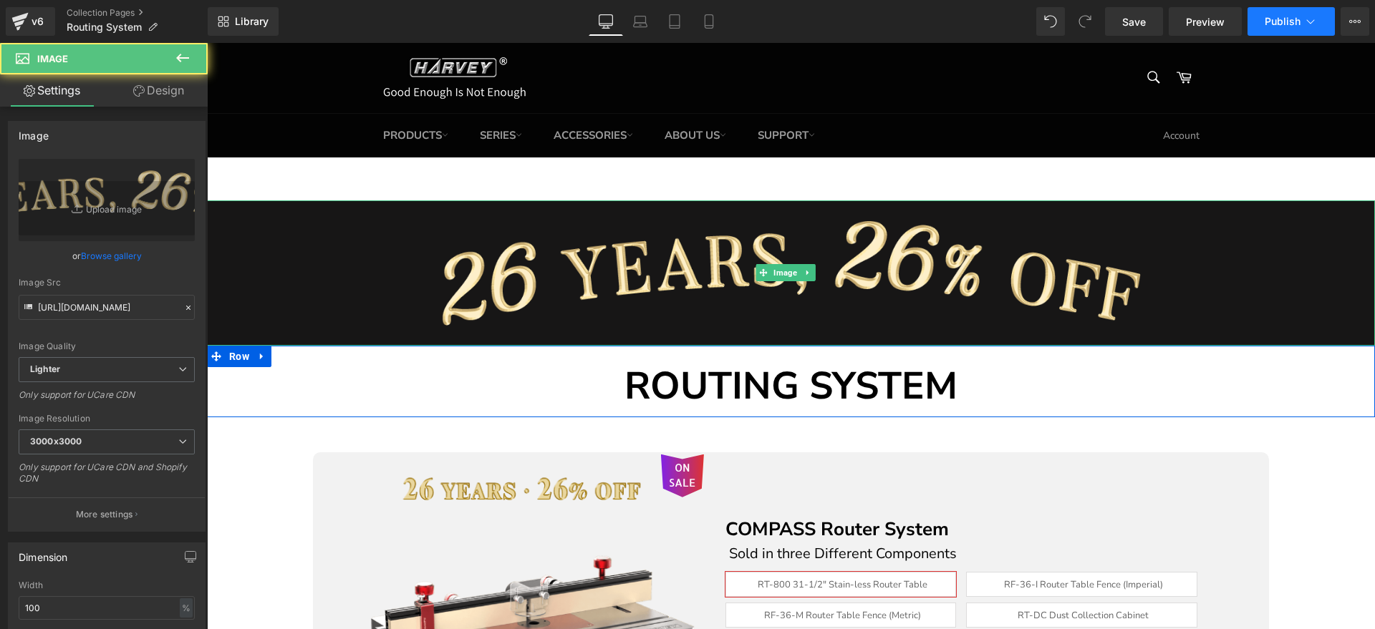
click at [1317, 27] on icon at bounding box center [1310, 21] width 14 height 14
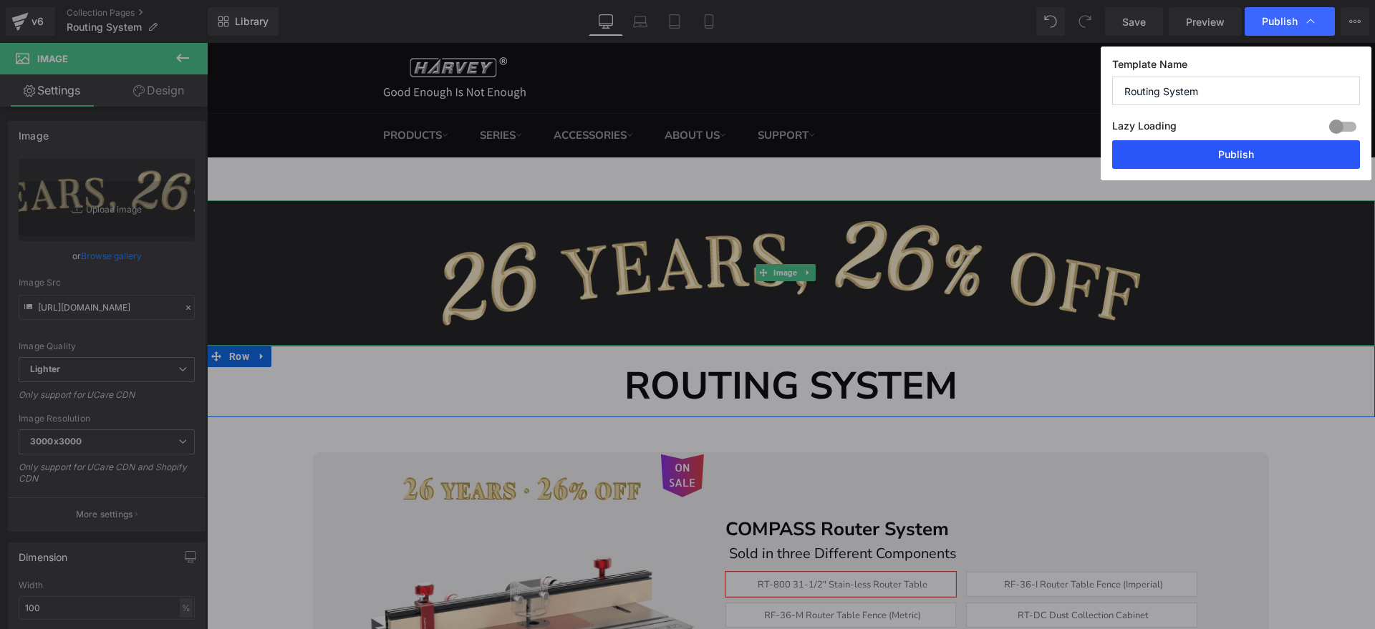
click at [1265, 153] on button "Publish" at bounding box center [1236, 154] width 248 height 29
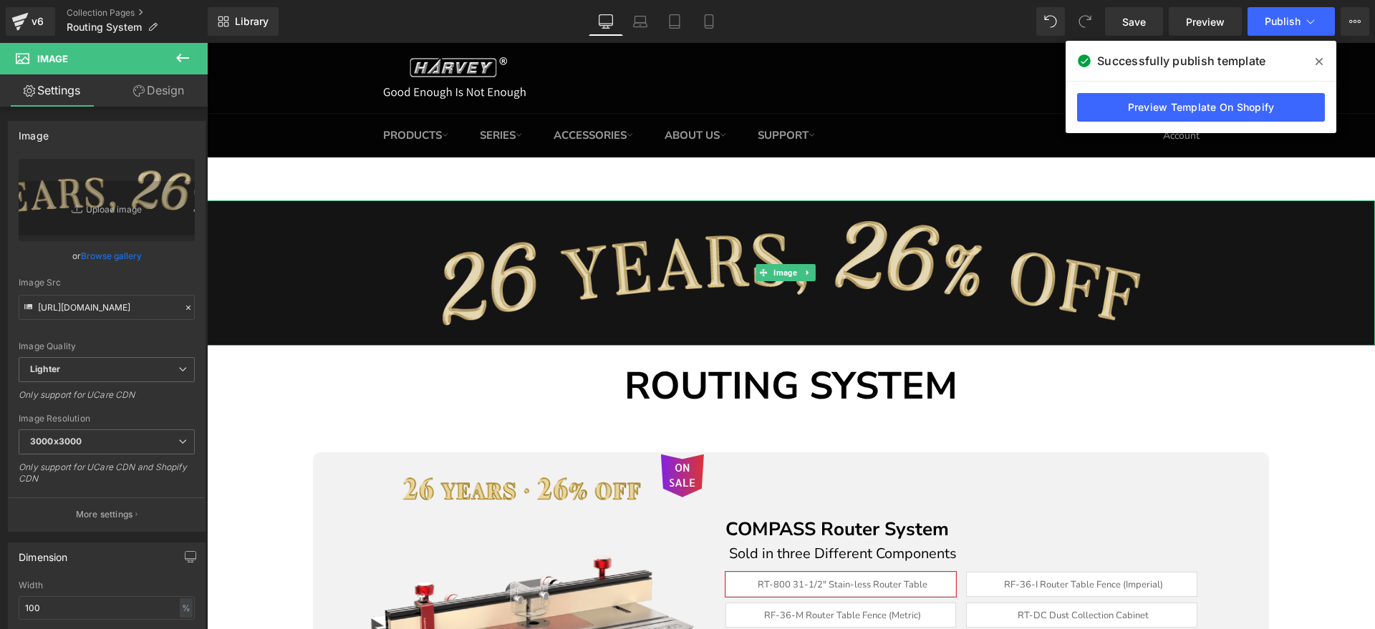
scroll to position [179, 0]
